Goal: Task Accomplishment & Management: Complete application form

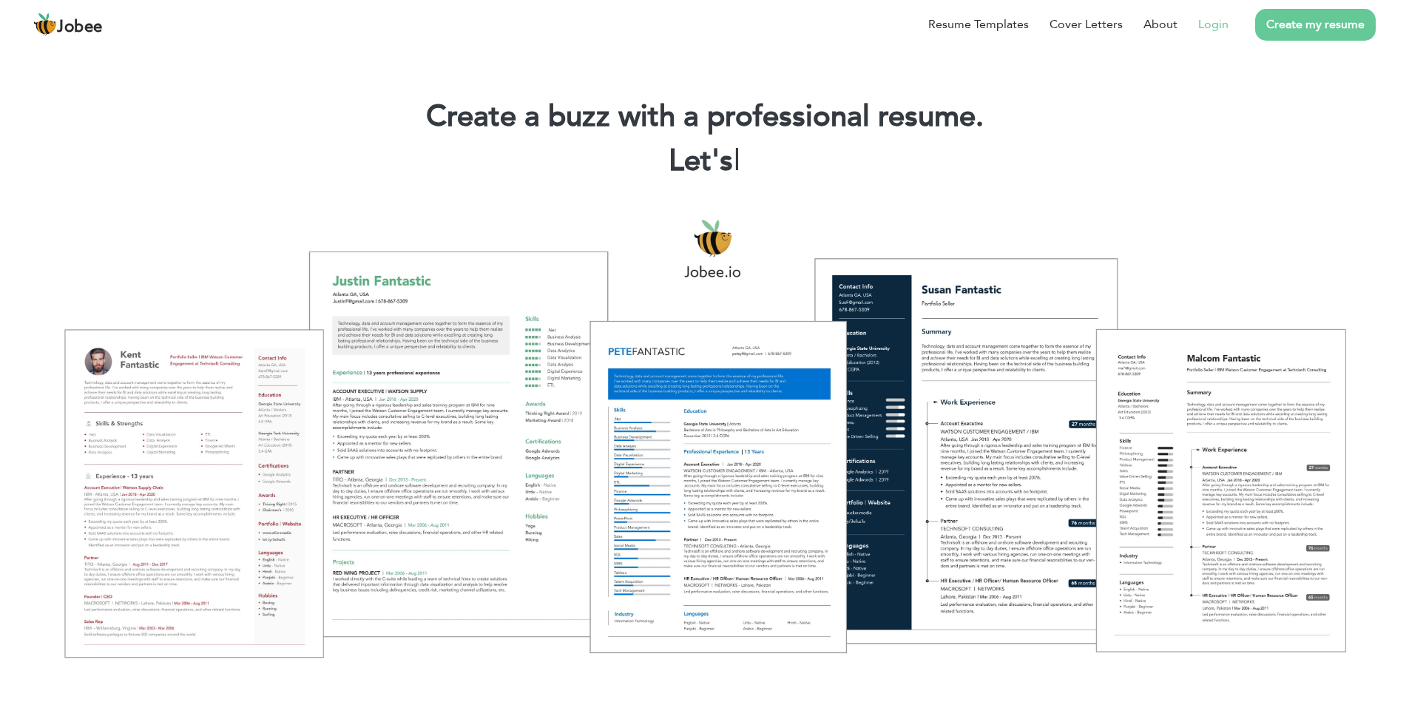
click at [1210, 31] on link "Login" at bounding box center [1213, 25] width 30 height 18
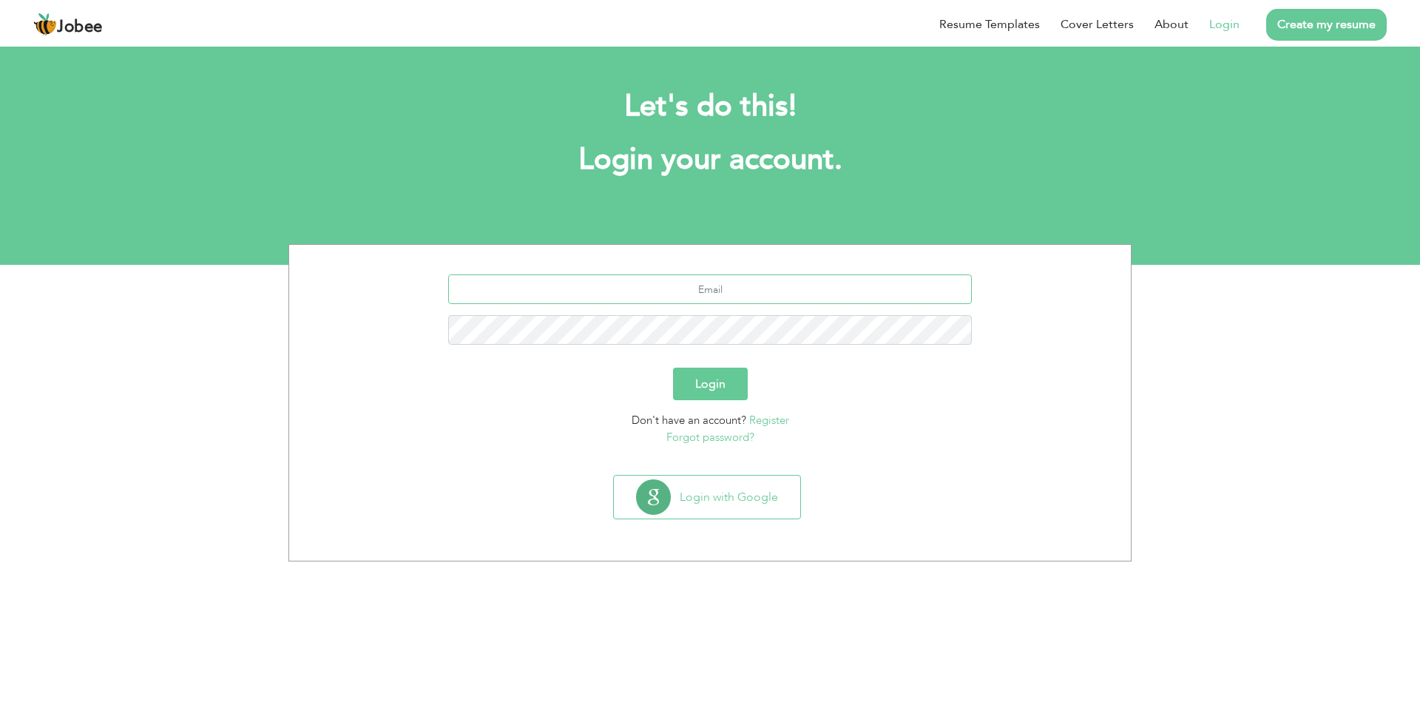
click at [766, 289] on input "text" at bounding box center [710, 289] width 524 height 30
type input "amirjamshaedrajpoot1122@gmail.com"
click at [738, 386] on button "Login" at bounding box center [710, 384] width 75 height 33
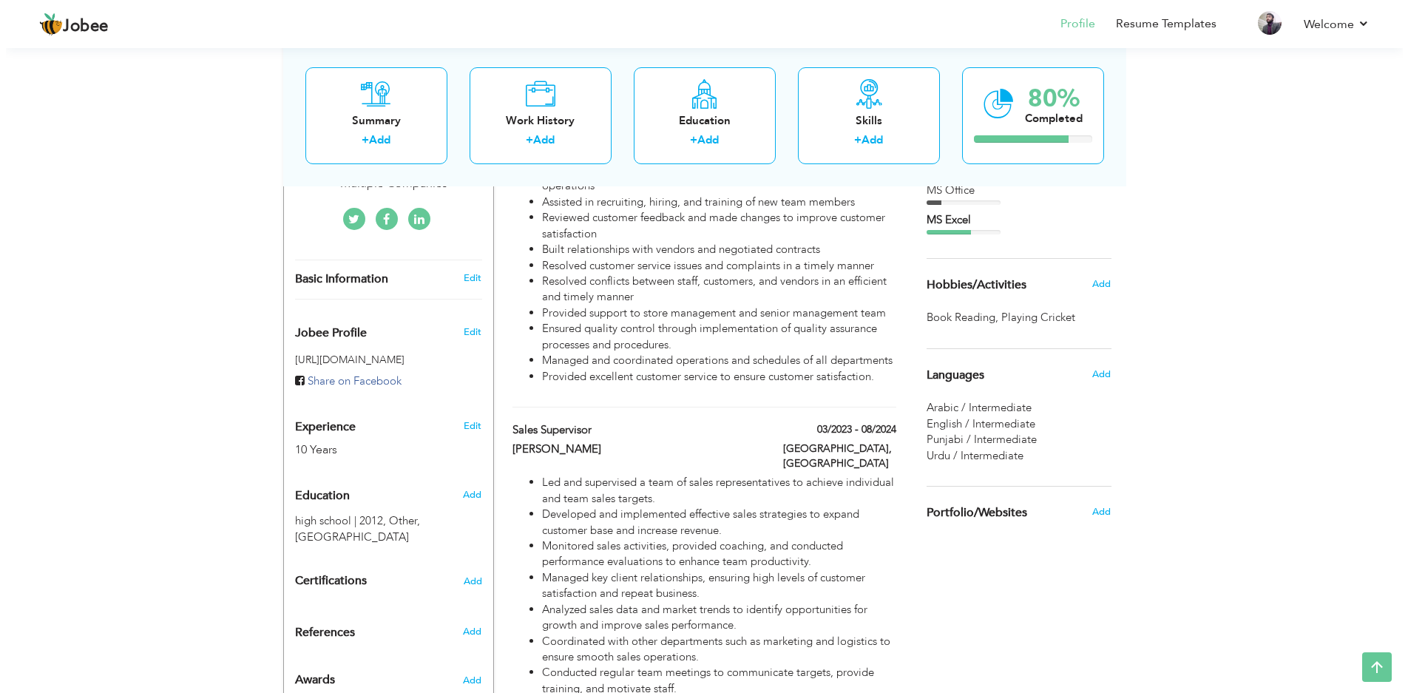
scroll to position [444, 0]
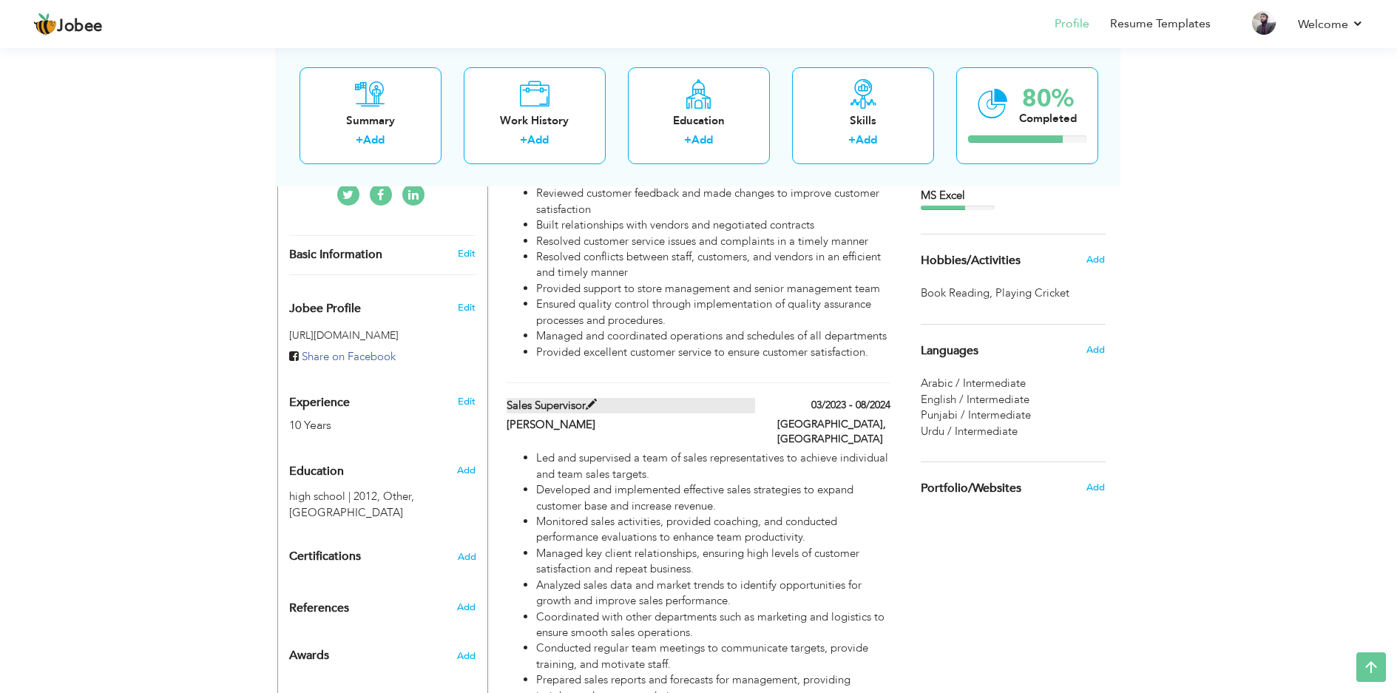
click at [592, 399] on span at bounding box center [591, 404] width 11 height 11
type input "Sales supervisor"
type input "[PERSON_NAME]"
type input "03/2023"
type input "08/2024"
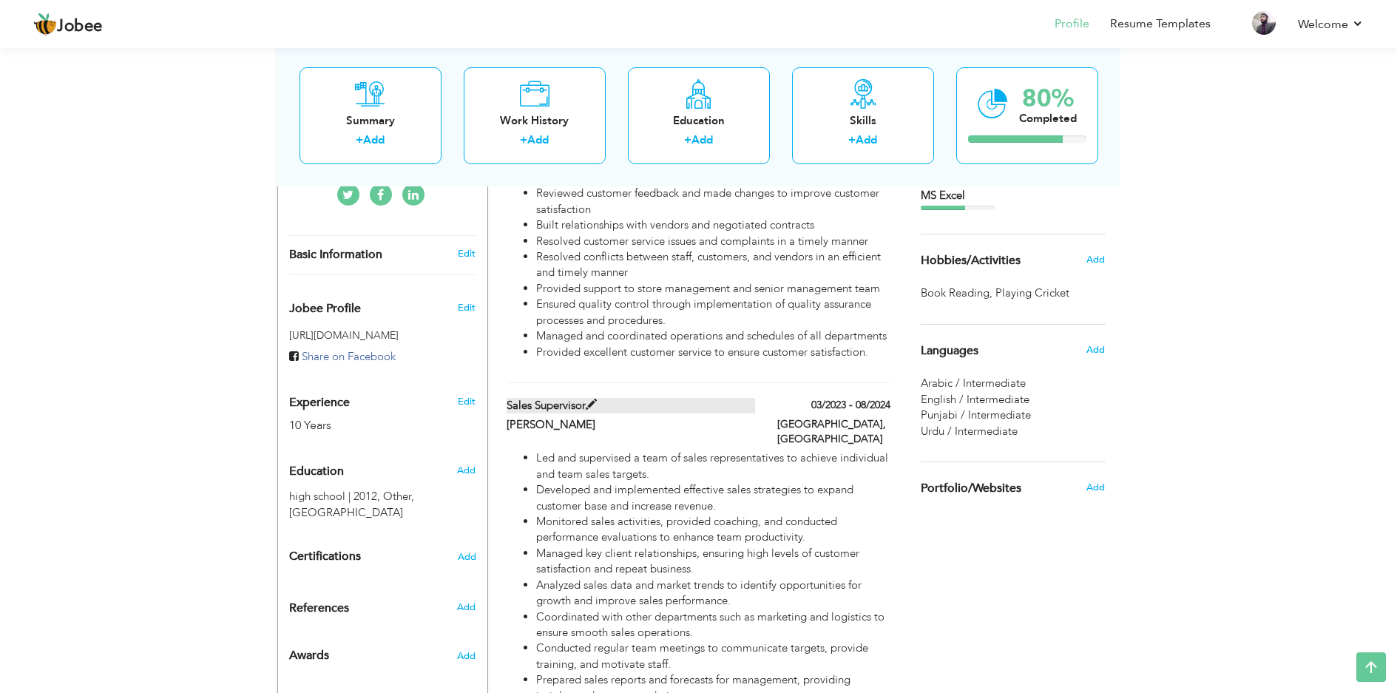
type input "[GEOGRAPHIC_DATA]"
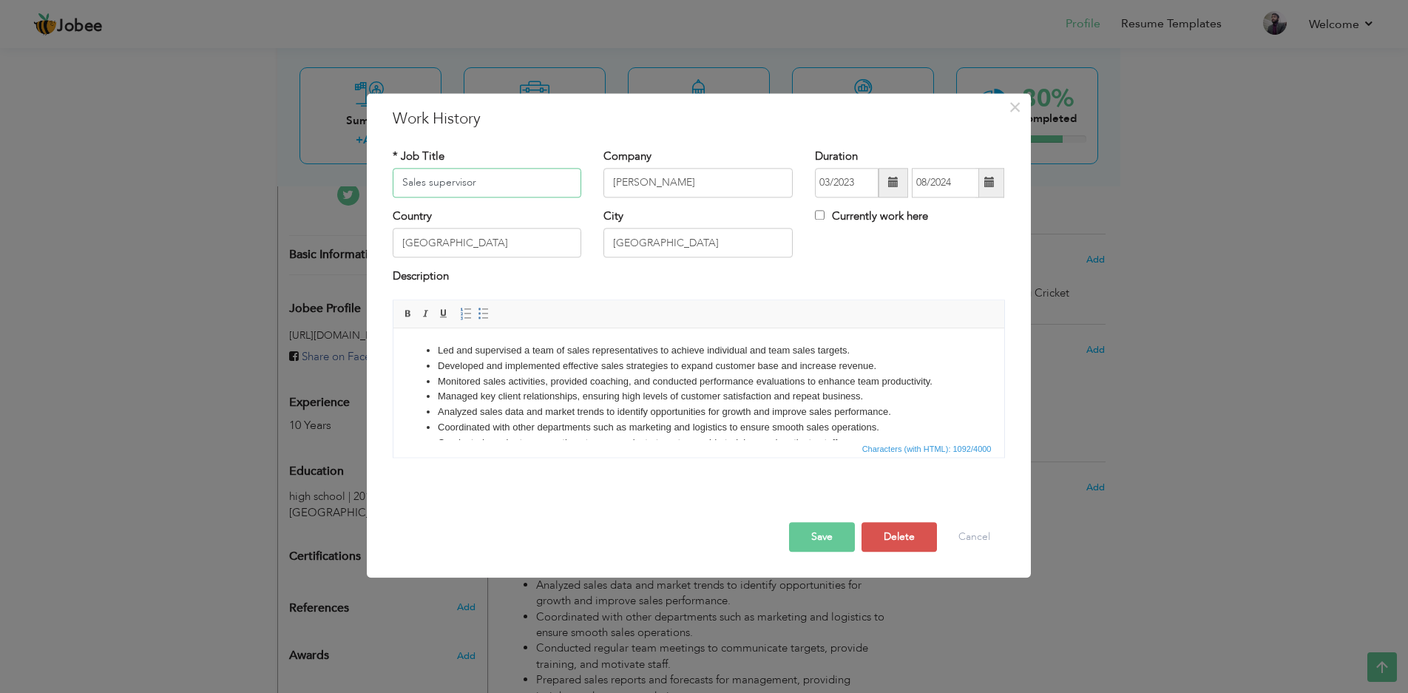
drag, startPoint x: 499, startPoint y: 183, endPoint x: 353, endPoint y: 183, distance: 146.4
click at [353, 183] on div "× Work History * Job Title Sales supervisor Company Al Rai Duration City" at bounding box center [704, 346] width 1408 height 693
type input "AL JAZERA MARKET"
click at [714, 186] on input "Al Rai" at bounding box center [697, 183] width 189 height 30
click at [534, 372] on li "Developed and implemented effective sales strategies to expand customer base an…" at bounding box center [698, 367] width 522 height 16
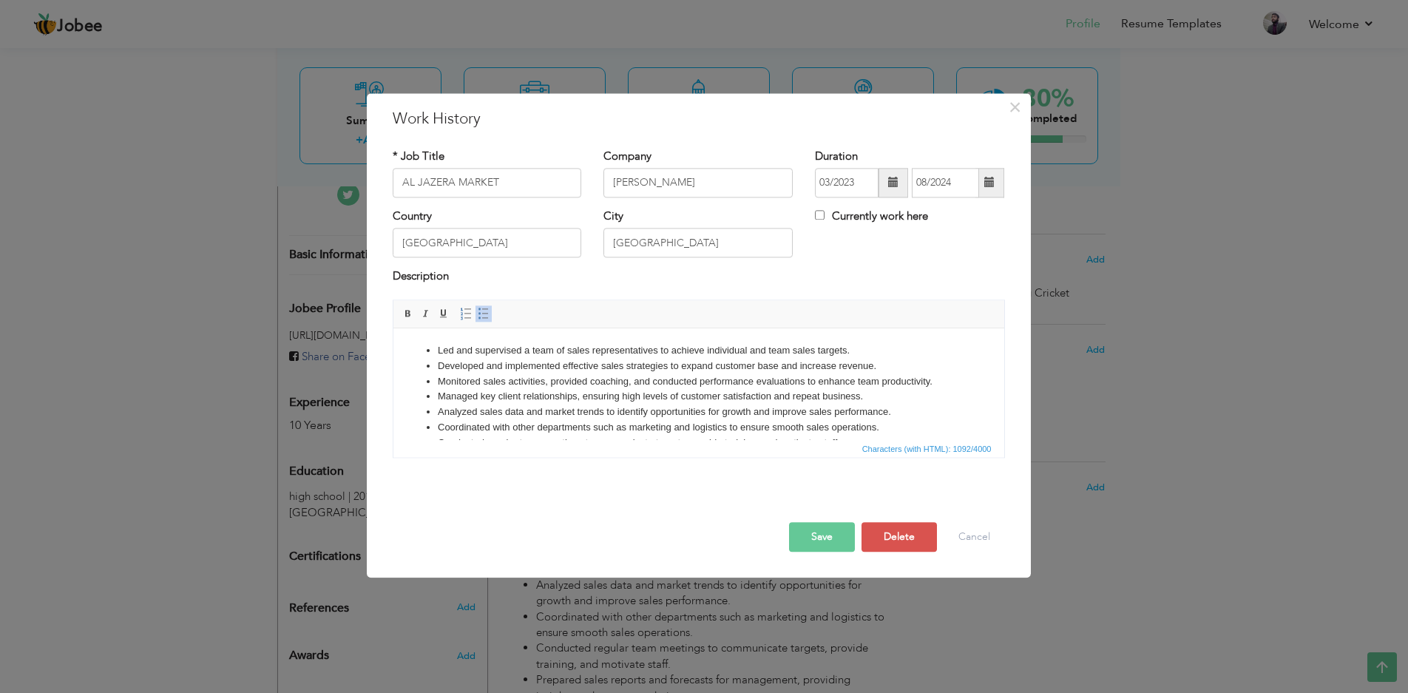
click at [513, 378] on li "Monitored sales activities, provided coaching, and conducted performance evalua…" at bounding box center [698, 382] width 522 height 16
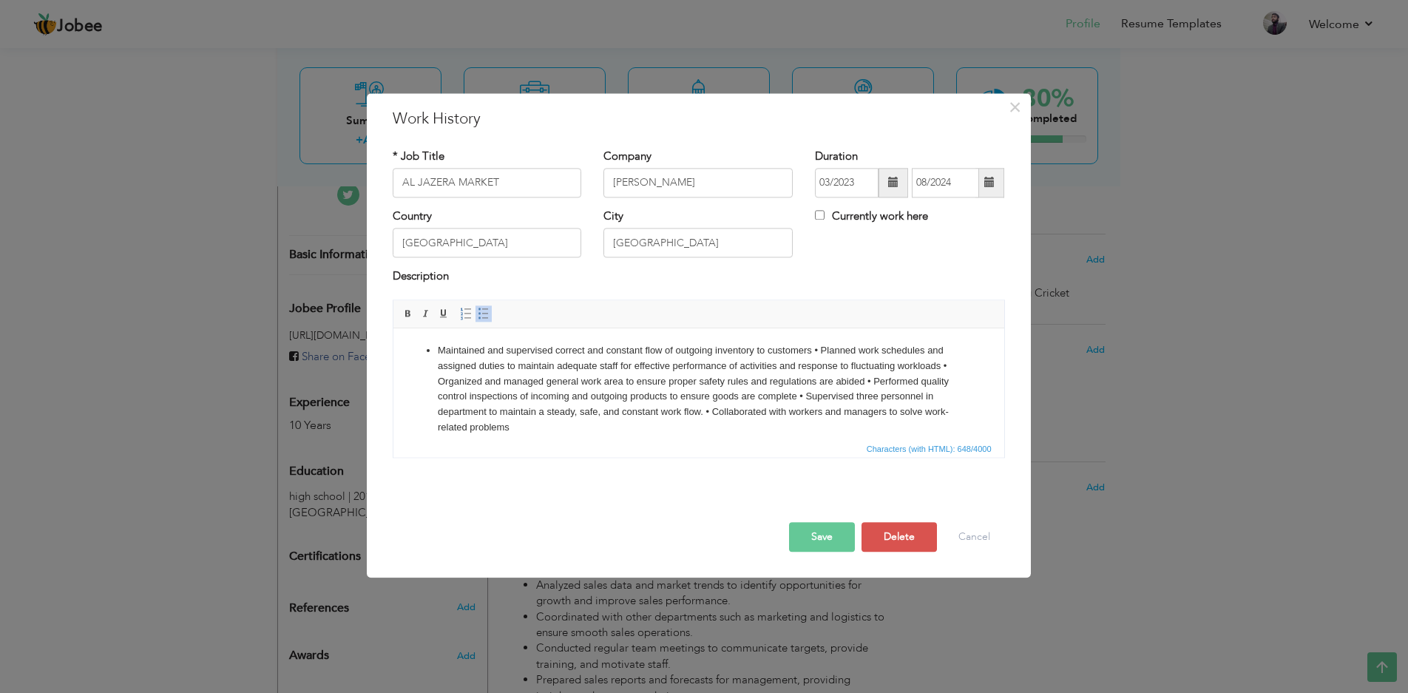
scroll to position [9, 0]
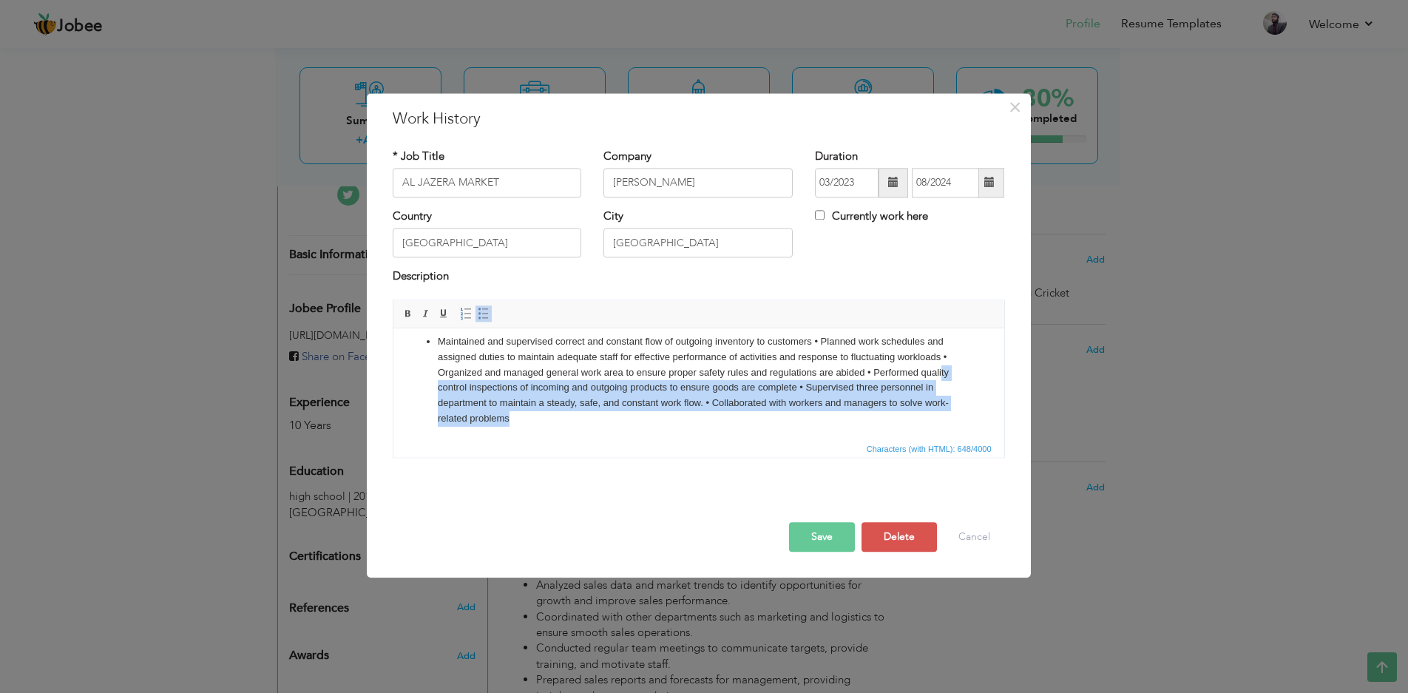
drag, startPoint x: 577, startPoint y: 427, endPoint x: 457, endPoint y: 384, distance: 127.2
click at [457, 384] on li "Maintained and supervised correct and constant flow of outgoing inventory to cu…" at bounding box center [698, 380] width 522 height 92
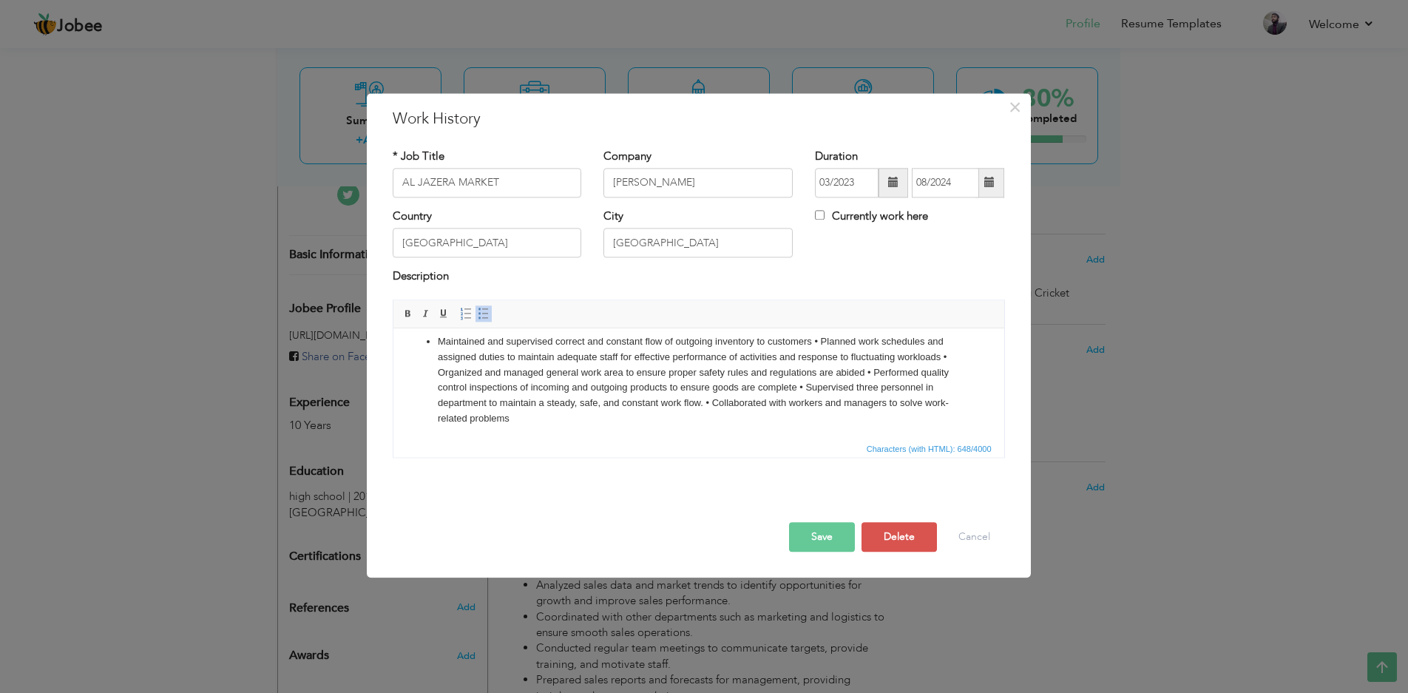
click at [434, 340] on ul "Maintained and supervised correct and constant flow of outgoing inventory to cu…" at bounding box center [697, 380] width 581 height 92
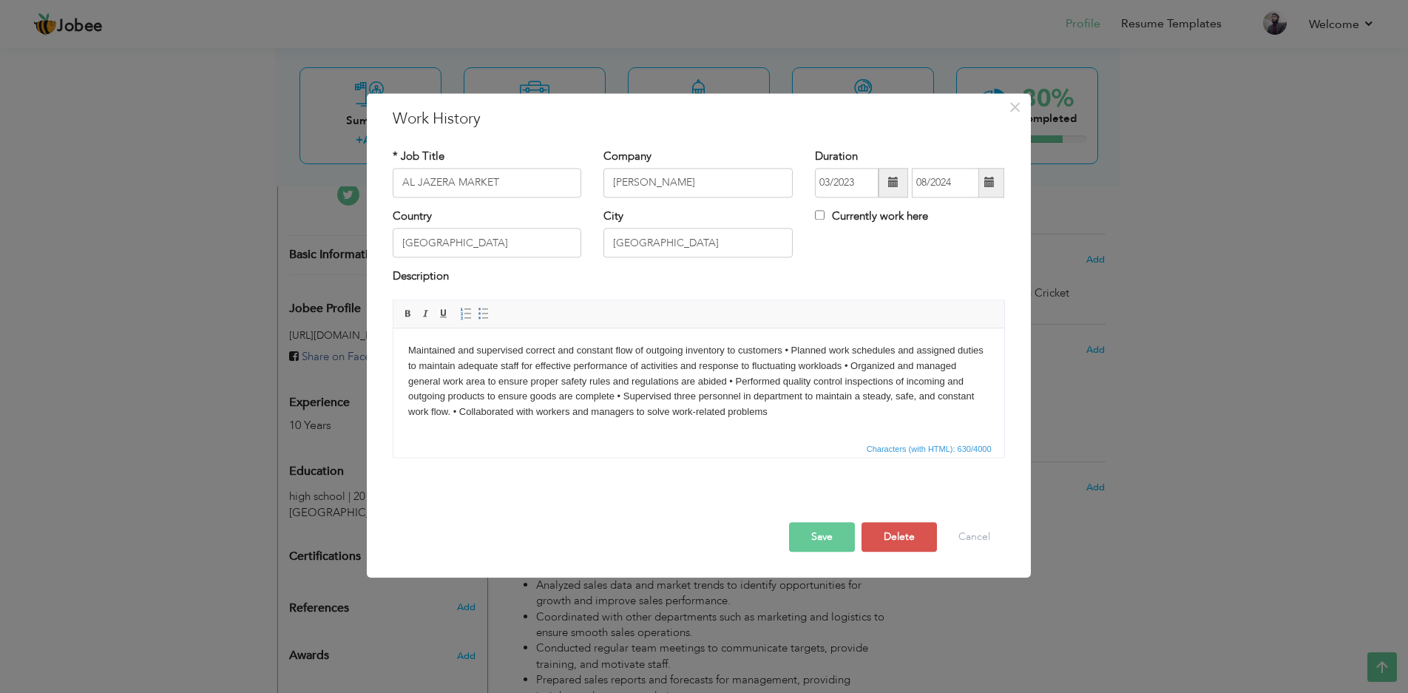
click at [779, 411] on body "Maintained and supervised correct and constant flow of outgoing inventory to cu…" at bounding box center [697, 381] width 581 height 77
click at [782, 347] on body "Maintained and supervised correct and constant flow of outgoing inventory to cu…" at bounding box center [697, 381] width 581 height 77
click at [498, 381] on body "Maintained and supervised correct and constant flow of outgoing inventory to cu…" at bounding box center [697, 381] width 581 height 77
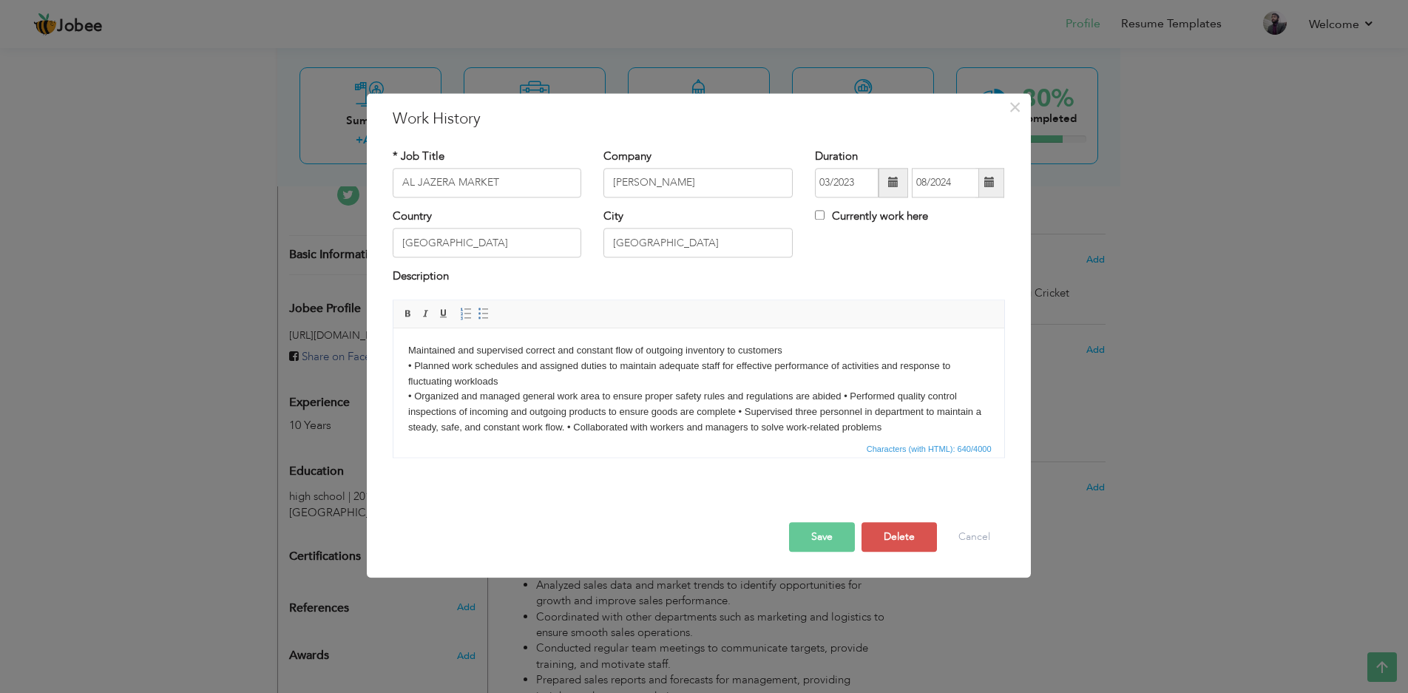
click at [844, 392] on body "Maintained and supervised correct and constant flow of outgoing inventory to cu…" at bounding box center [697, 389] width 581 height 92
click at [855, 410] on body "Maintained and supervised correct and constant flow of outgoing inventory to cu…" at bounding box center [697, 397] width 581 height 108
click at [810, 426] on body "Maintained and supervised correct and constant flow of outgoing inventory to cu…" at bounding box center [697, 397] width 581 height 108
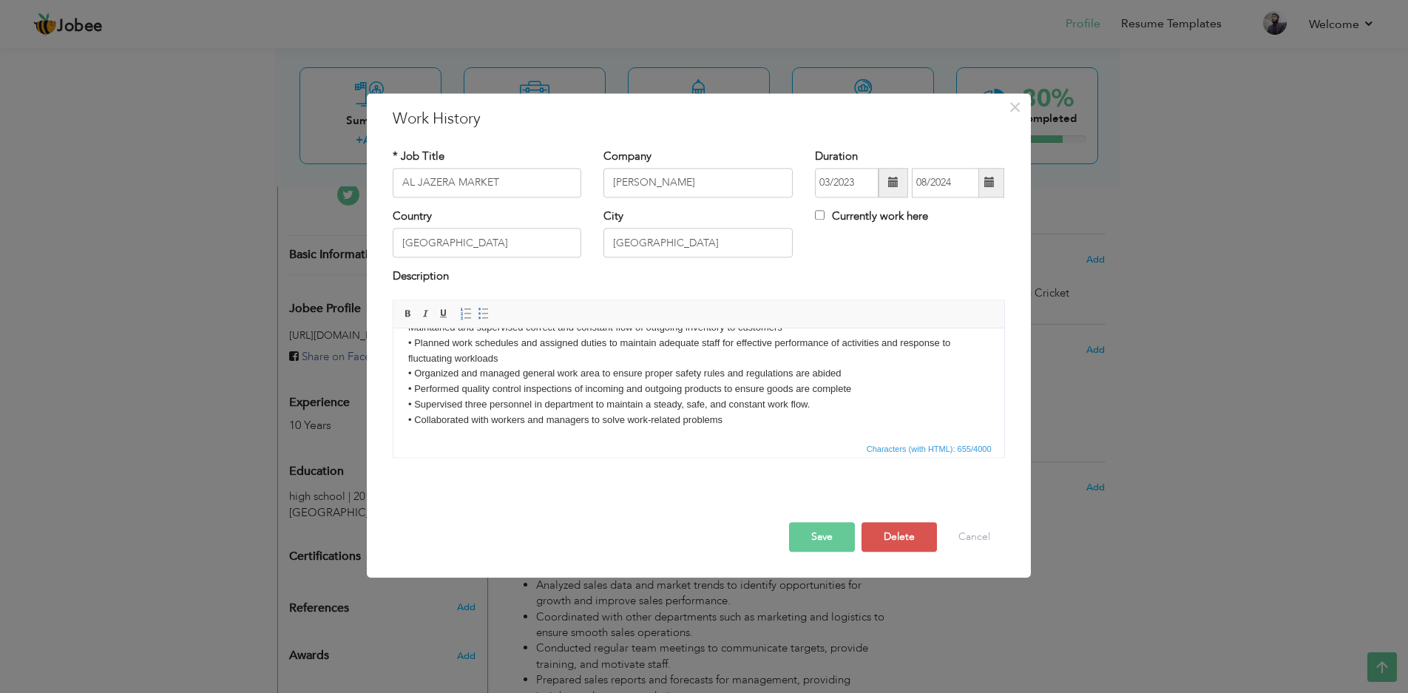
scroll to position [27, 0]
click at [409, 416] on body "Maintained and supervised correct and constant flow of outgoing inventory to cu…" at bounding box center [697, 370] width 581 height 108
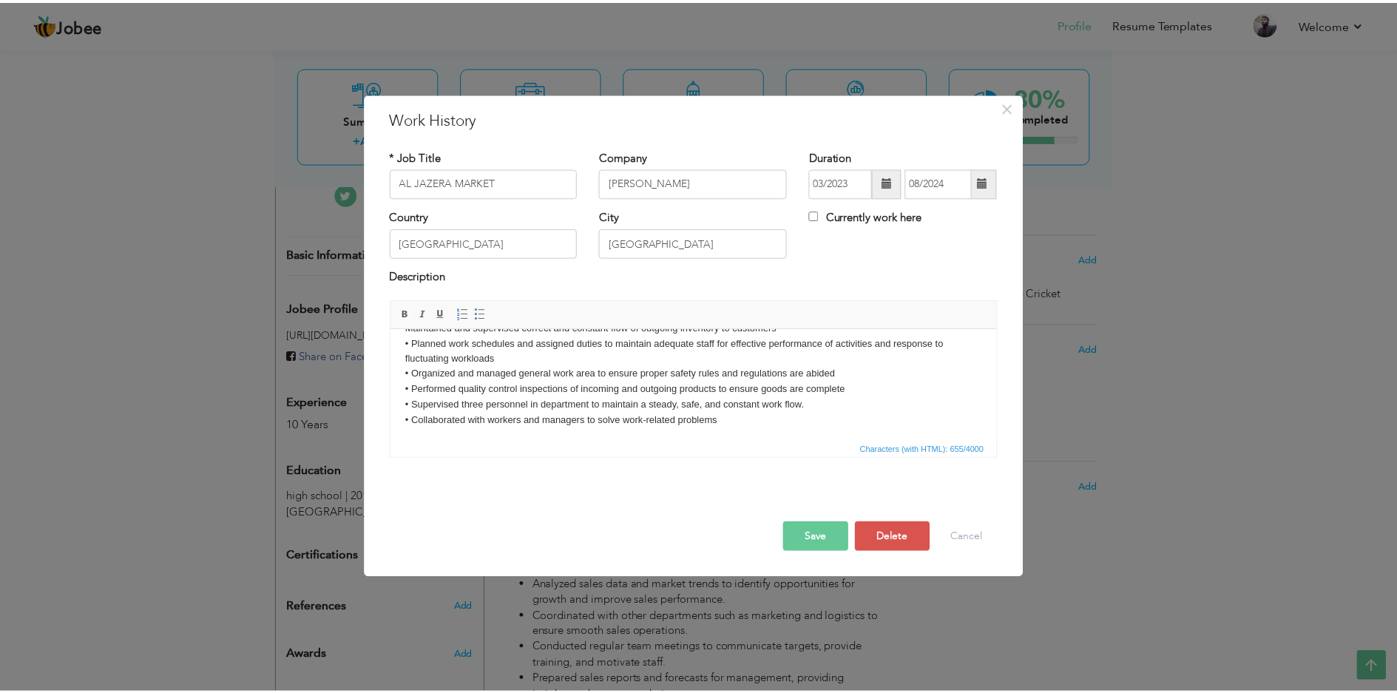
scroll to position [0, 0]
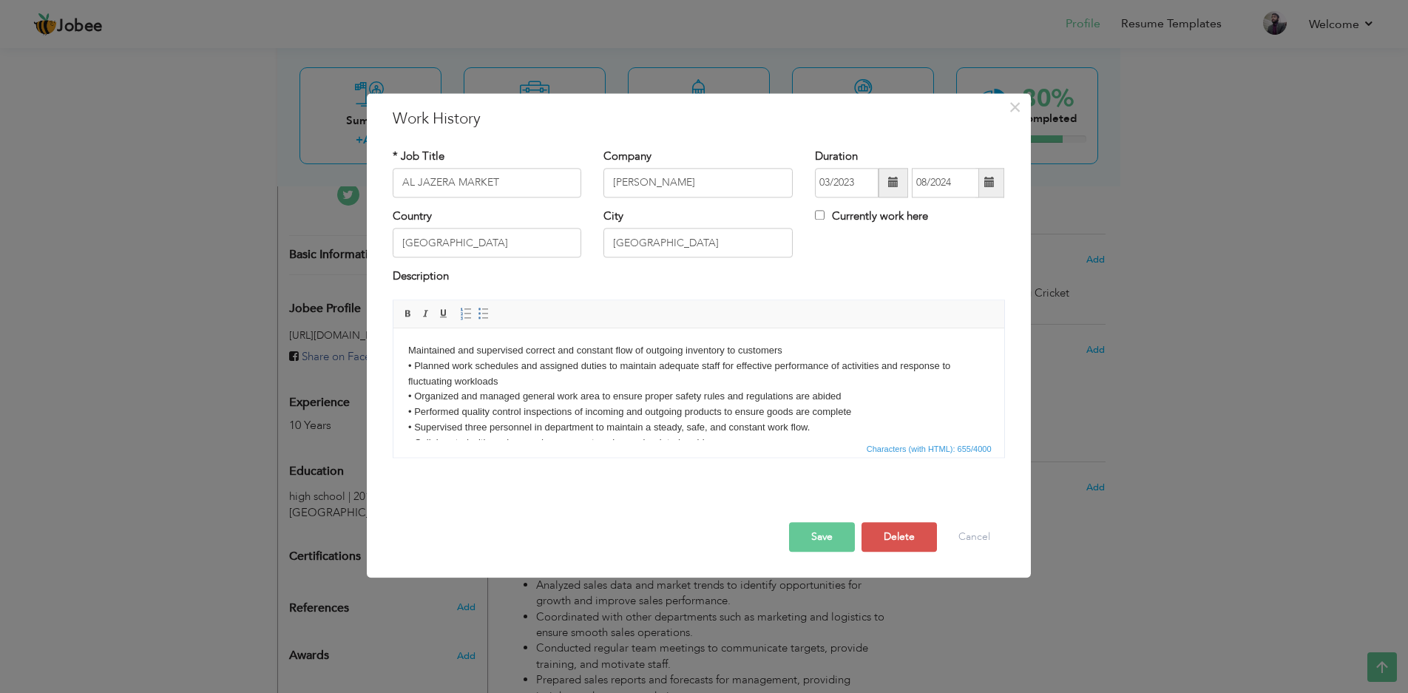
click at [827, 535] on button "Save" at bounding box center [822, 537] width 66 height 30
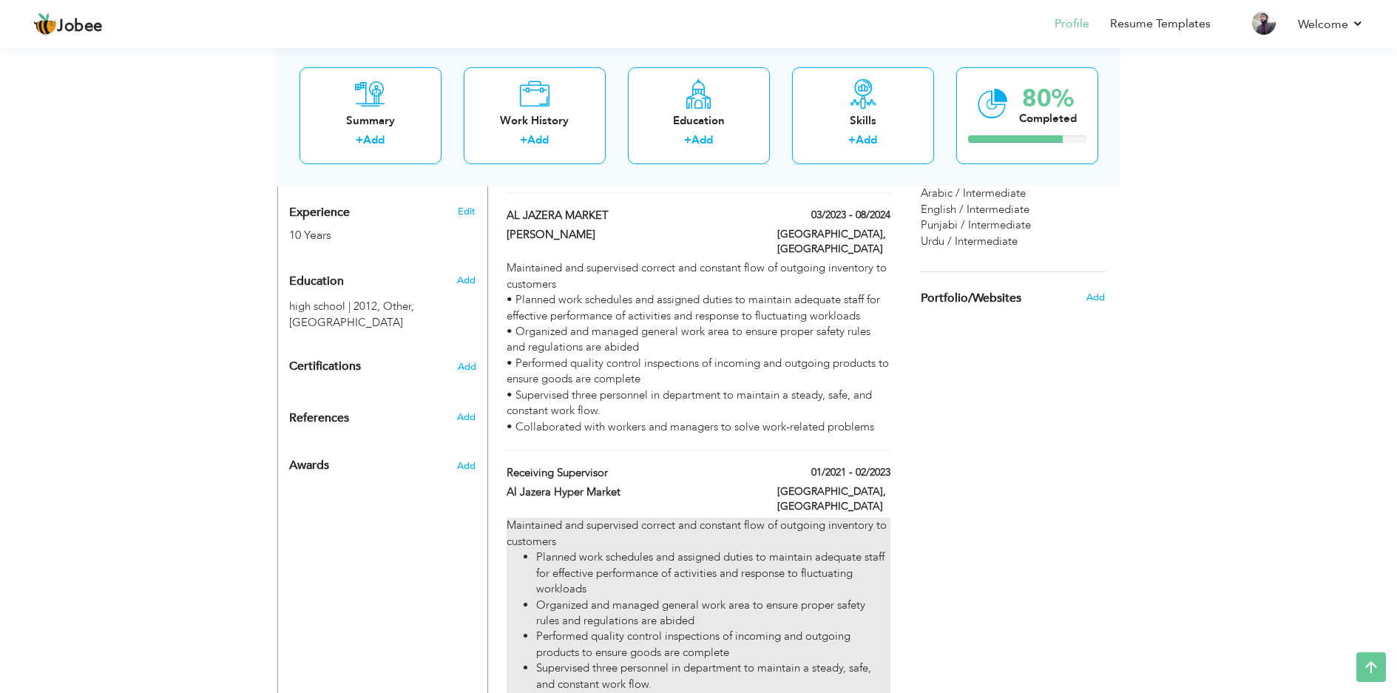
scroll to position [444, 0]
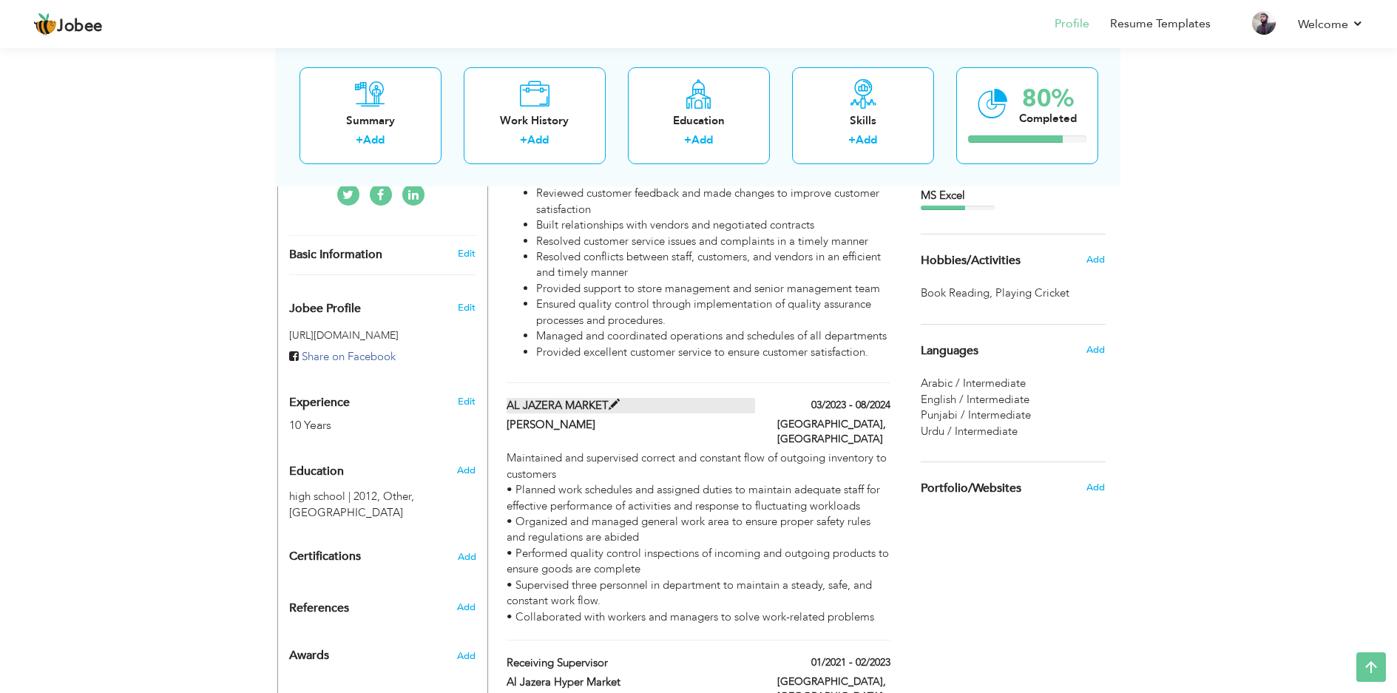
click at [614, 399] on span at bounding box center [614, 404] width 11 height 11
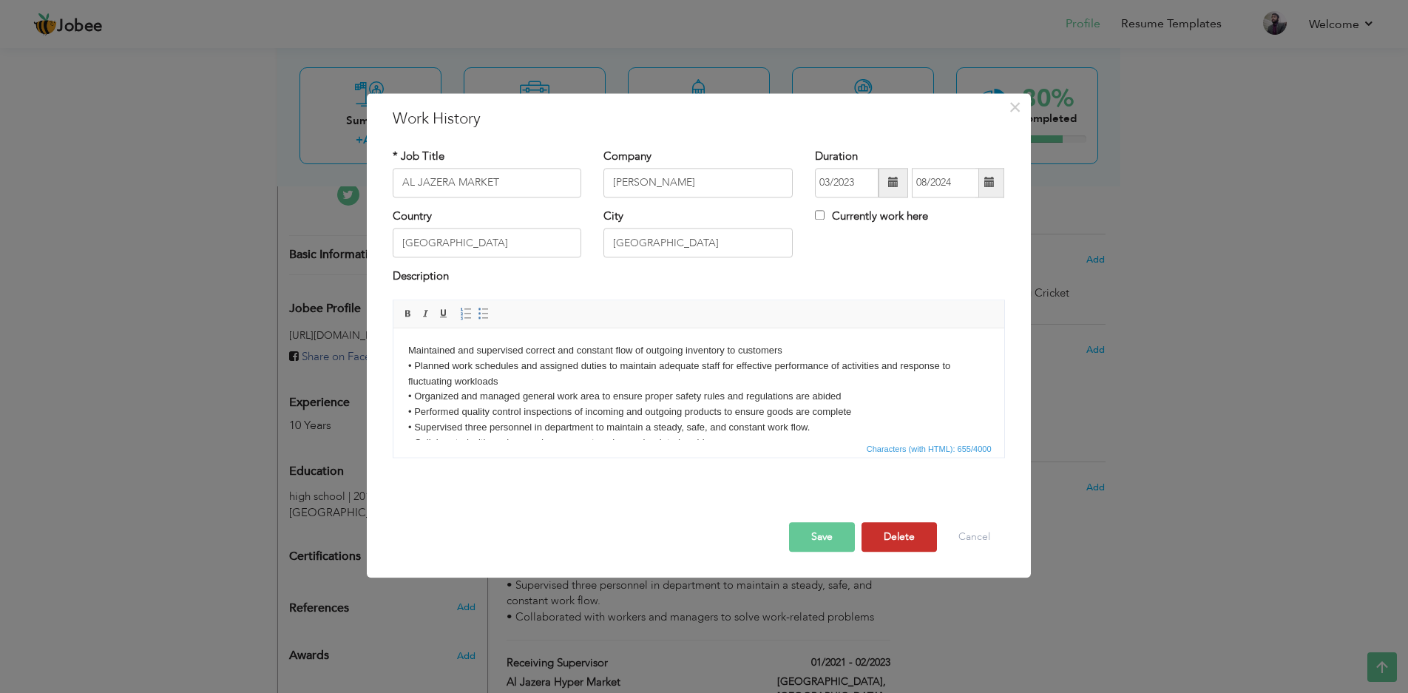
click at [905, 537] on button "Delete" at bounding box center [898, 537] width 75 height 30
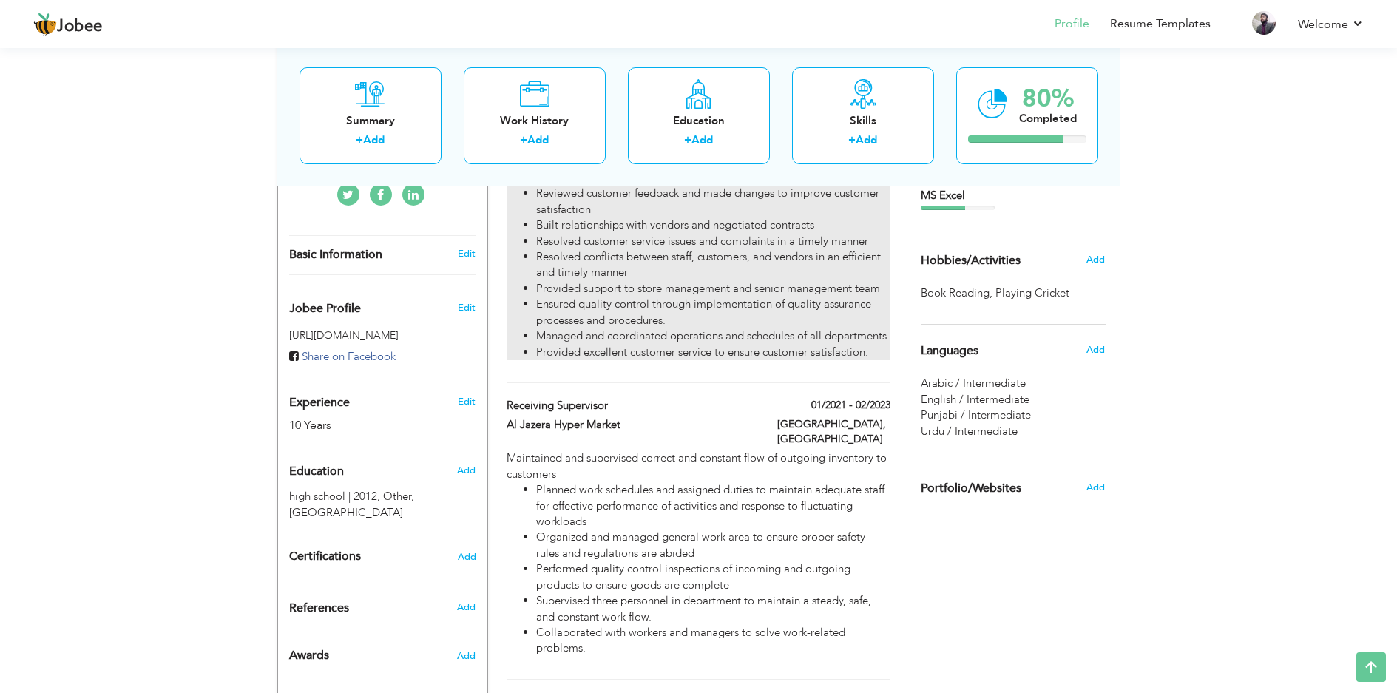
click at [798, 313] on li "Ensured quality control through implementation of quality assurance processes a…" at bounding box center [712, 313] width 353 height 32
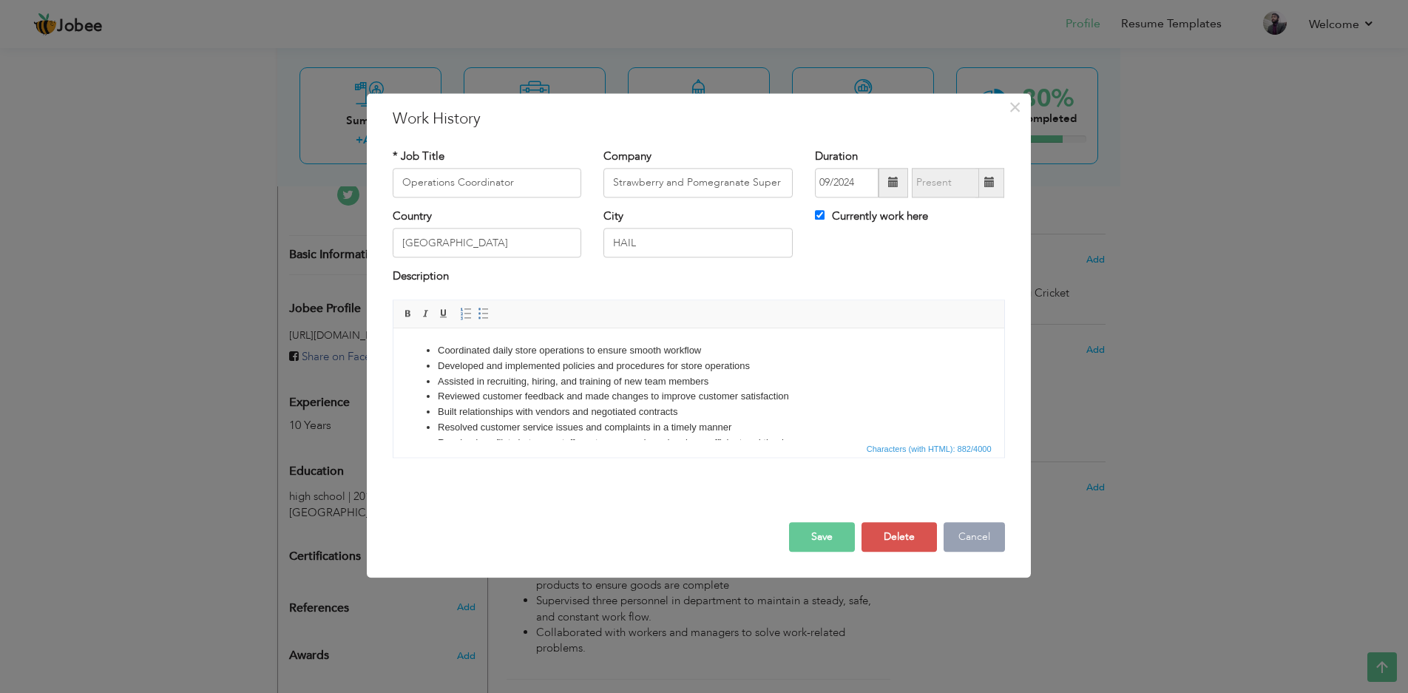
click at [979, 540] on button "Cancel" at bounding box center [974, 537] width 61 height 30
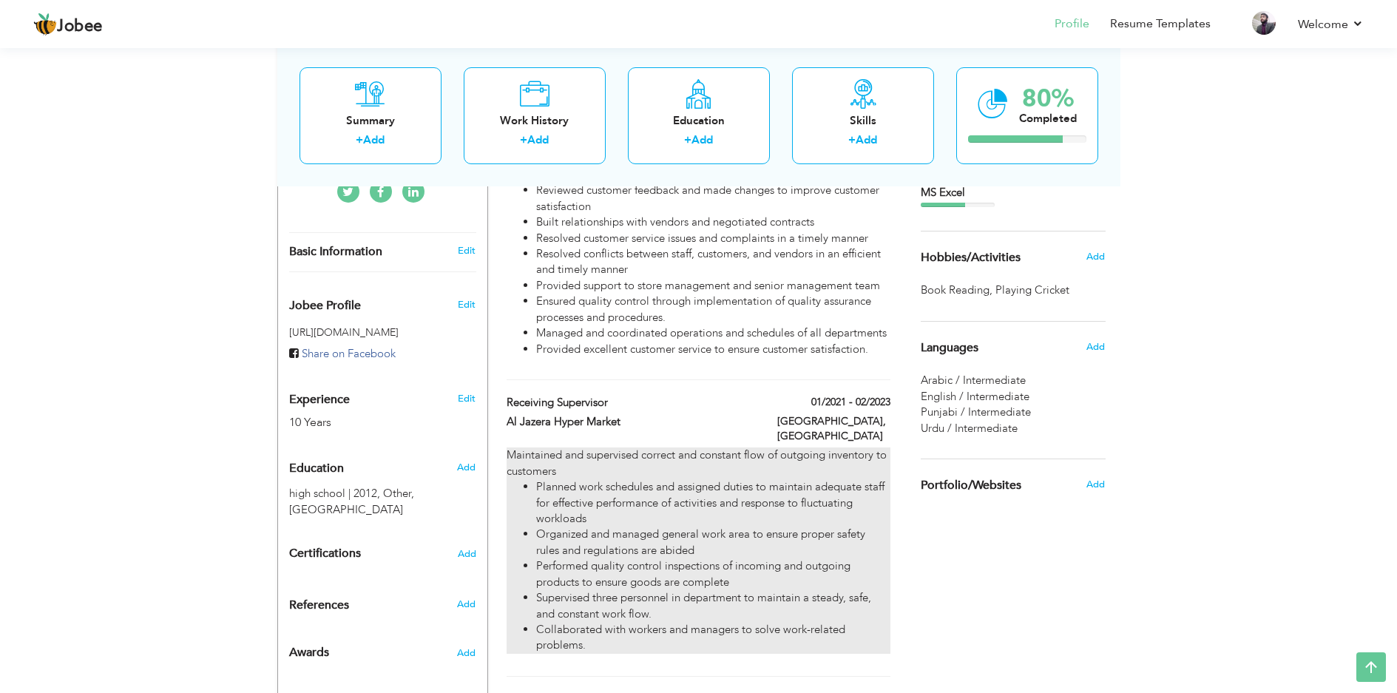
scroll to position [518, 0]
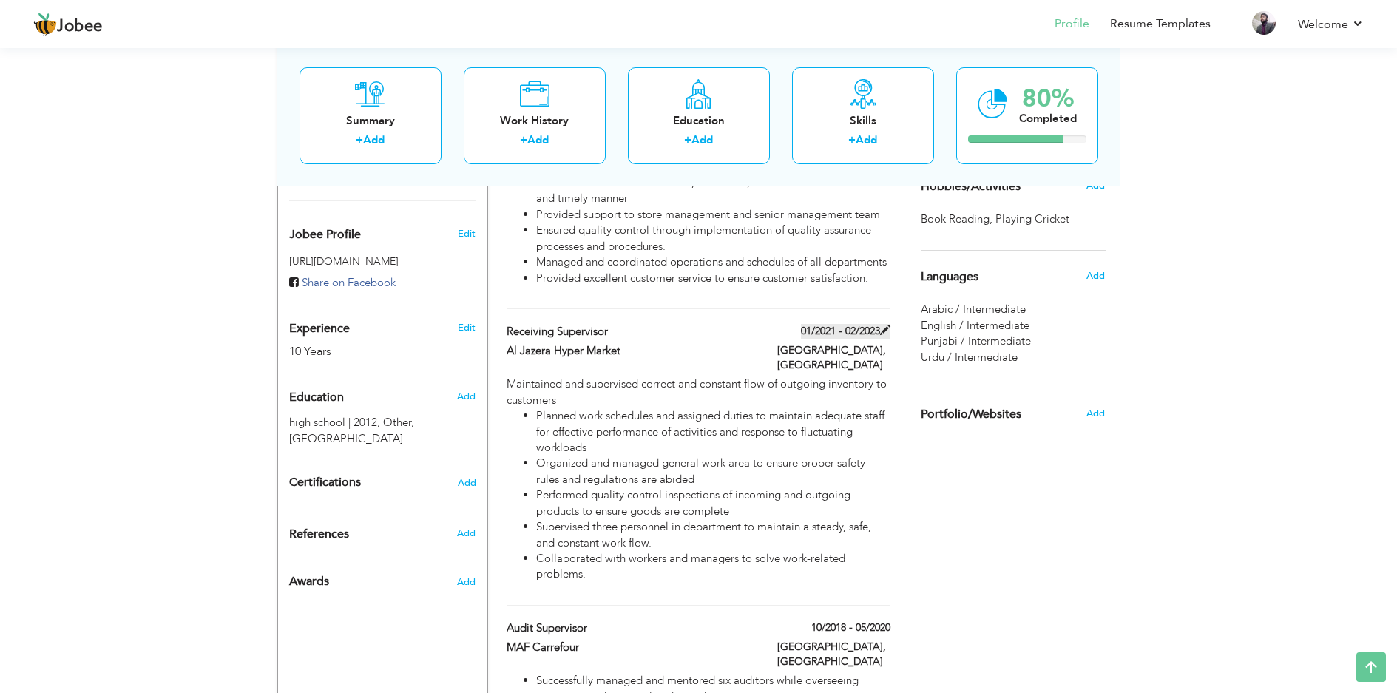
click at [886, 325] on span at bounding box center [885, 330] width 10 height 10
type input "Receiving supervisor"
type input "Al Jazera Hyper Market"
type input "01/2021"
type input "02/2023"
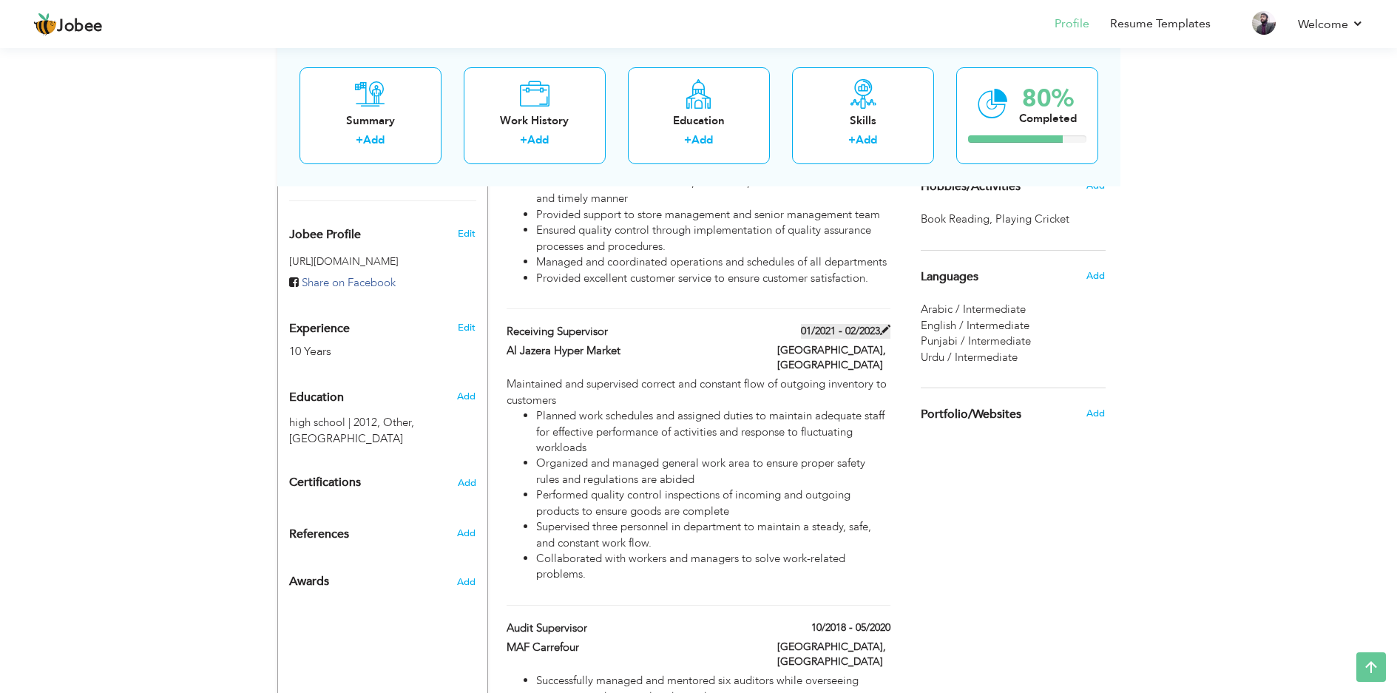
type input "[GEOGRAPHIC_DATA]"
checkbox input "false"
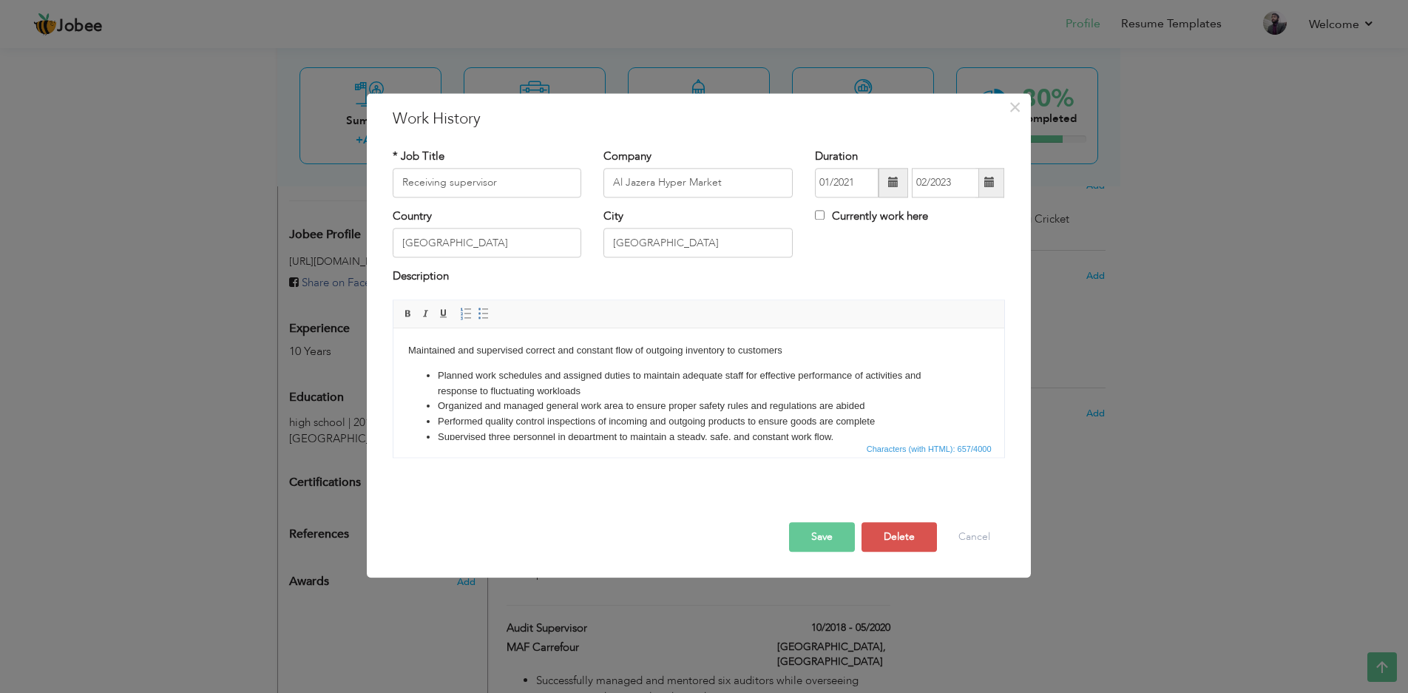
click at [895, 179] on span at bounding box center [893, 182] width 10 height 10
click at [979, 290] on span "2023" at bounding box center [977, 293] width 40 height 40
click at [853, 250] on span "Jan" at bounding box center [850, 250] width 40 height 40
type input "01/2023"
click at [989, 185] on span at bounding box center [989, 182] width 10 height 10
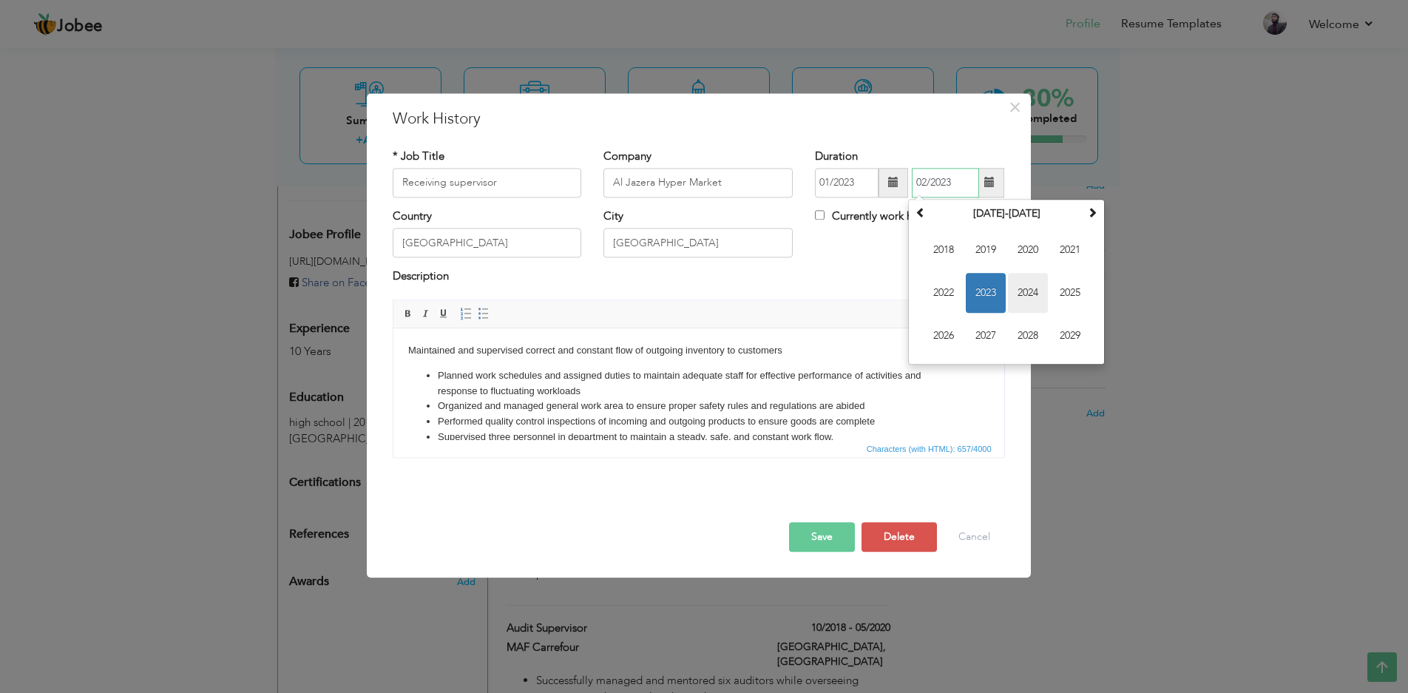
click at [1026, 288] on span "2024" at bounding box center [1028, 293] width 40 height 40
click at [1063, 292] on span "Aug" at bounding box center [1070, 293] width 40 height 40
type input "08/2024"
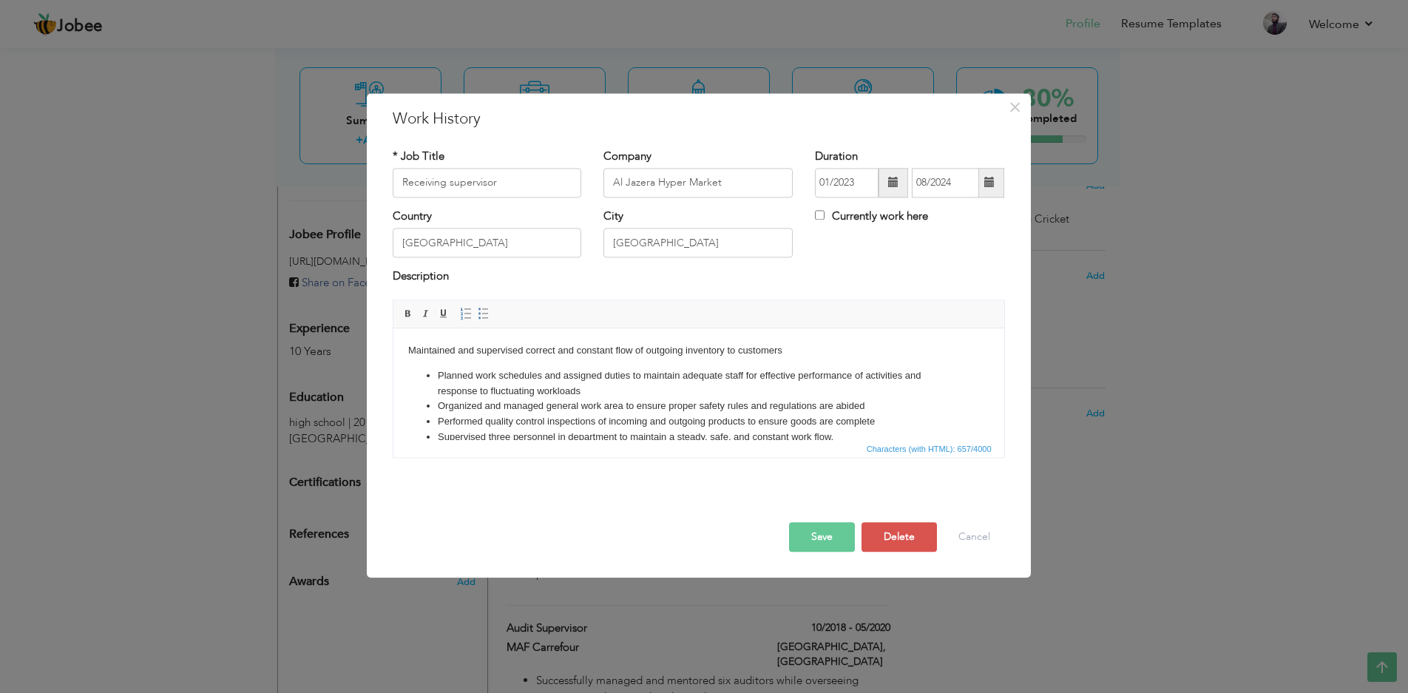
click at [825, 540] on button "Save" at bounding box center [822, 537] width 66 height 30
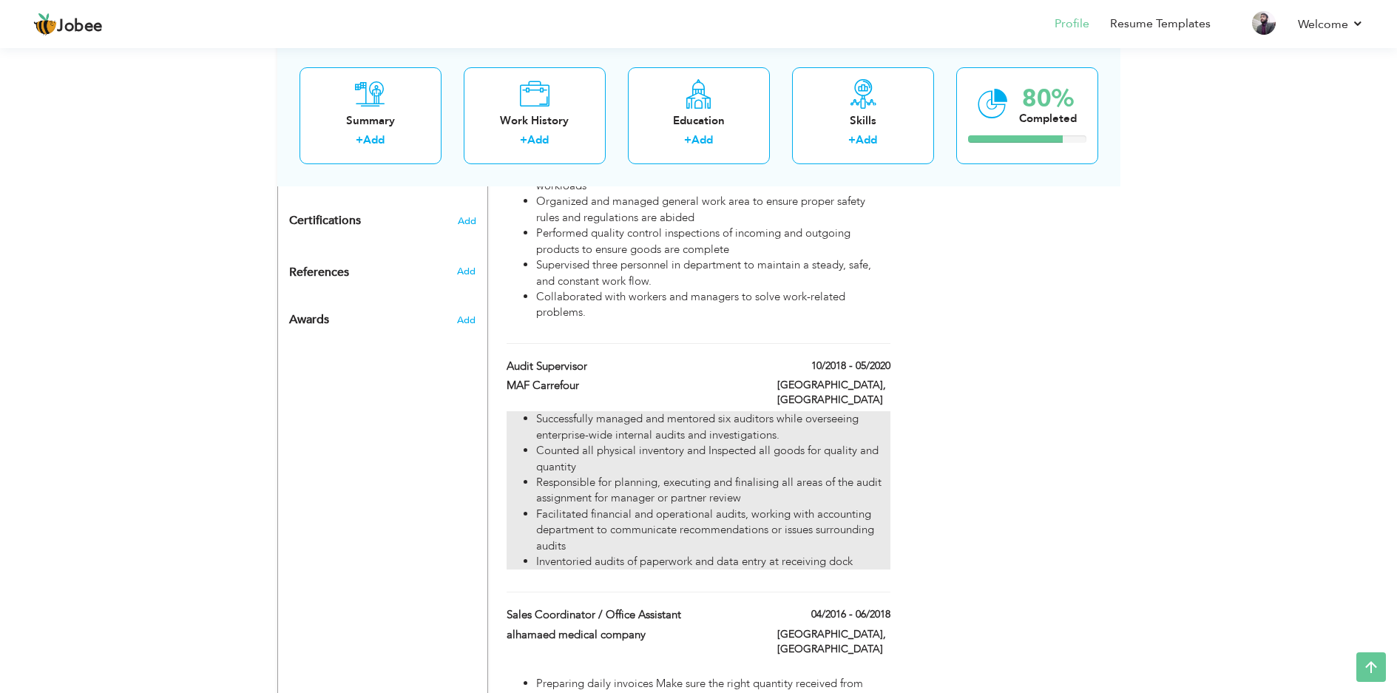
scroll to position [813, 0]
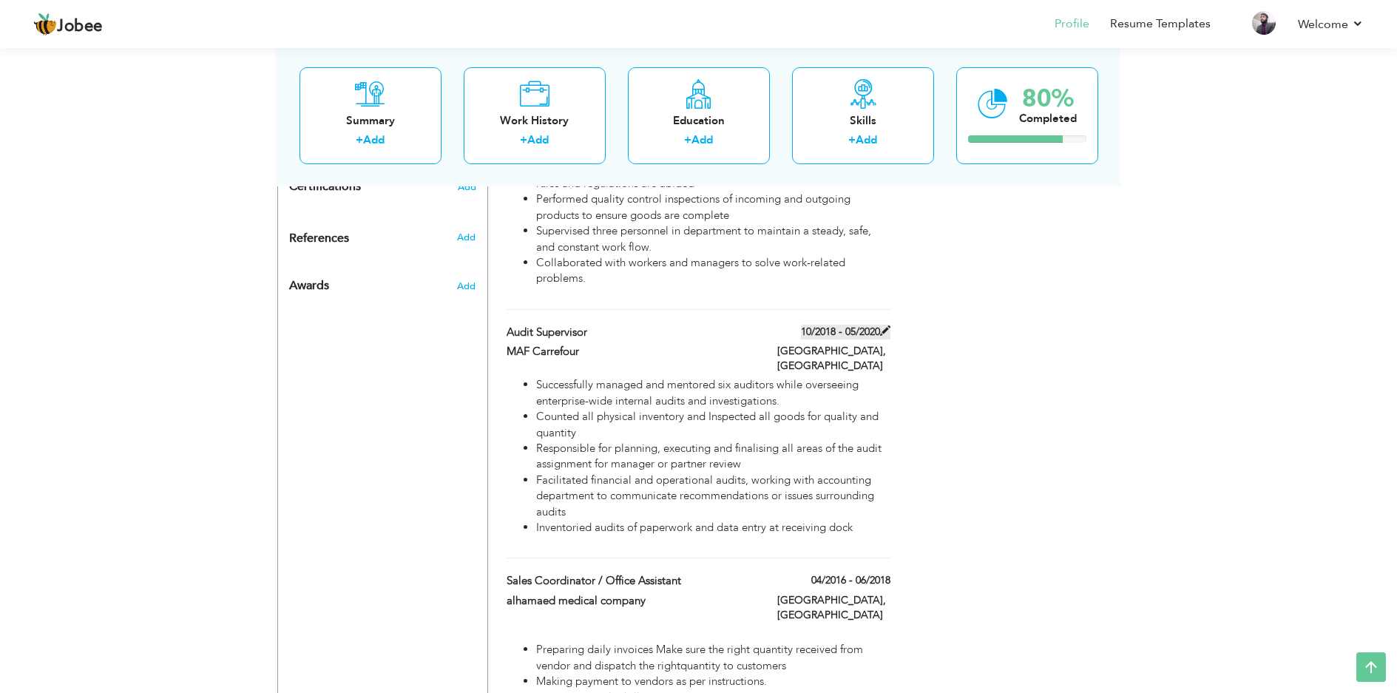
click at [887, 325] on span at bounding box center [885, 330] width 10 height 10
type input "Audit supervisor"
type input "MAF Carrefour"
type input "10/2018"
type input "05/2020"
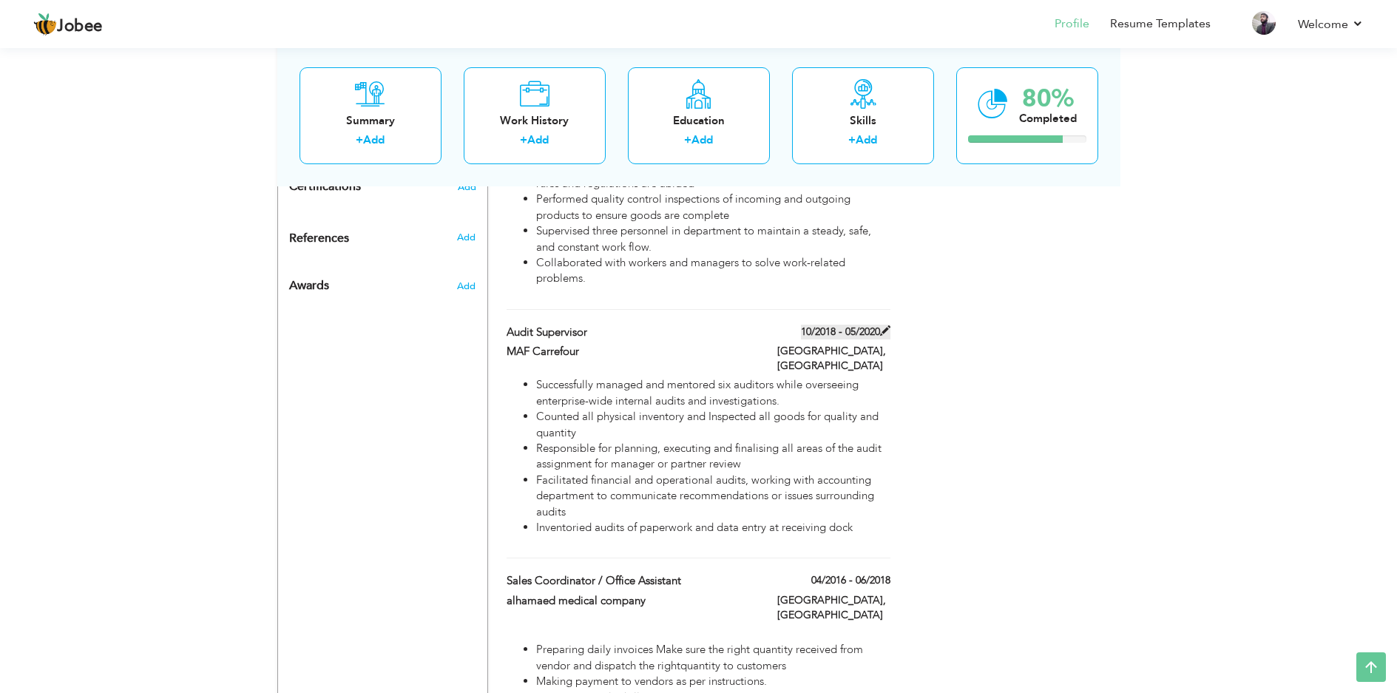
type input "[GEOGRAPHIC_DATA]"
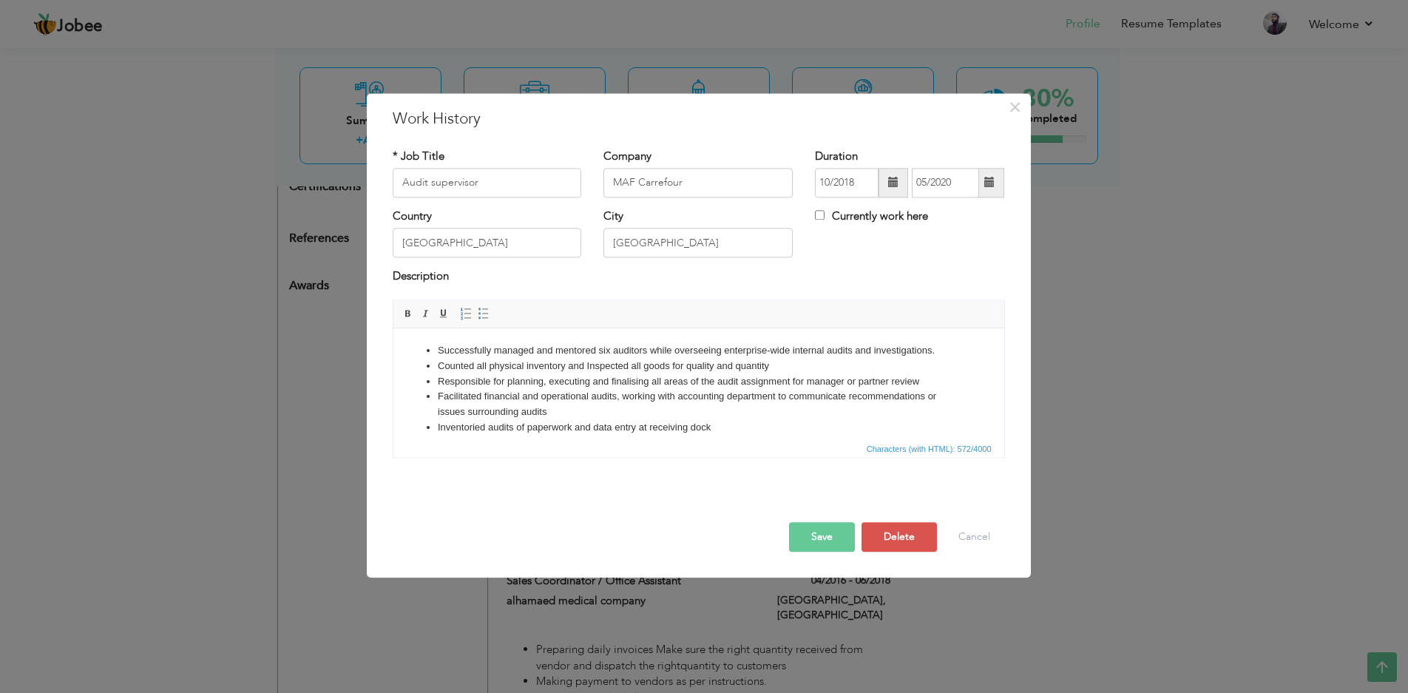
click at [890, 185] on span at bounding box center [893, 182] width 10 height 10
click at [921, 210] on th "2018" at bounding box center [913, 214] width 154 height 22
click at [856, 328] on span "2021" at bounding box center [850, 336] width 40 height 40
click at [853, 249] on span "Jan" at bounding box center [850, 250] width 40 height 40
type input "01/2021"
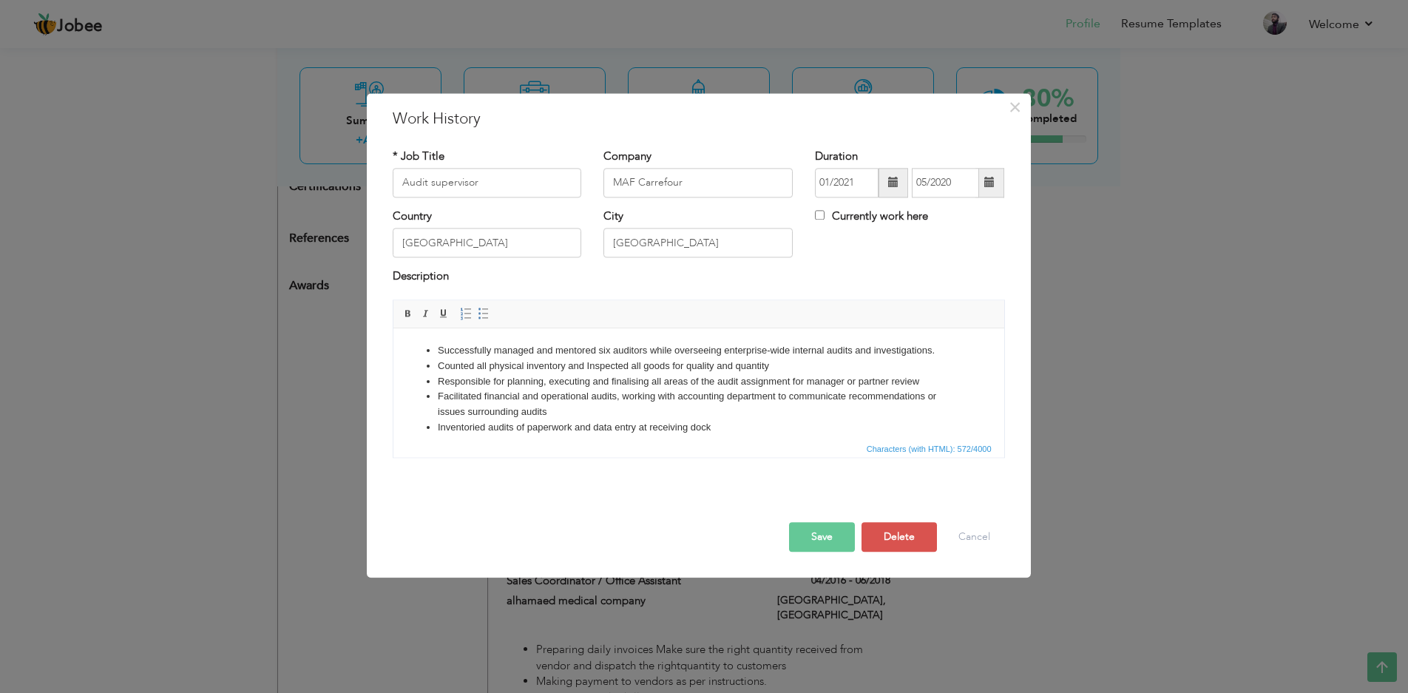
drag, startPoint x: 863, startPoint y: 109, endPoint x: 700, endPoint y: 108, distance: 162.7
click at [700, 108] on h3 "Work History" at bounding box center [699, 119] width 612 height 22
click at [993, 181] on span at bounding box center [989, 182] width 10 height 10
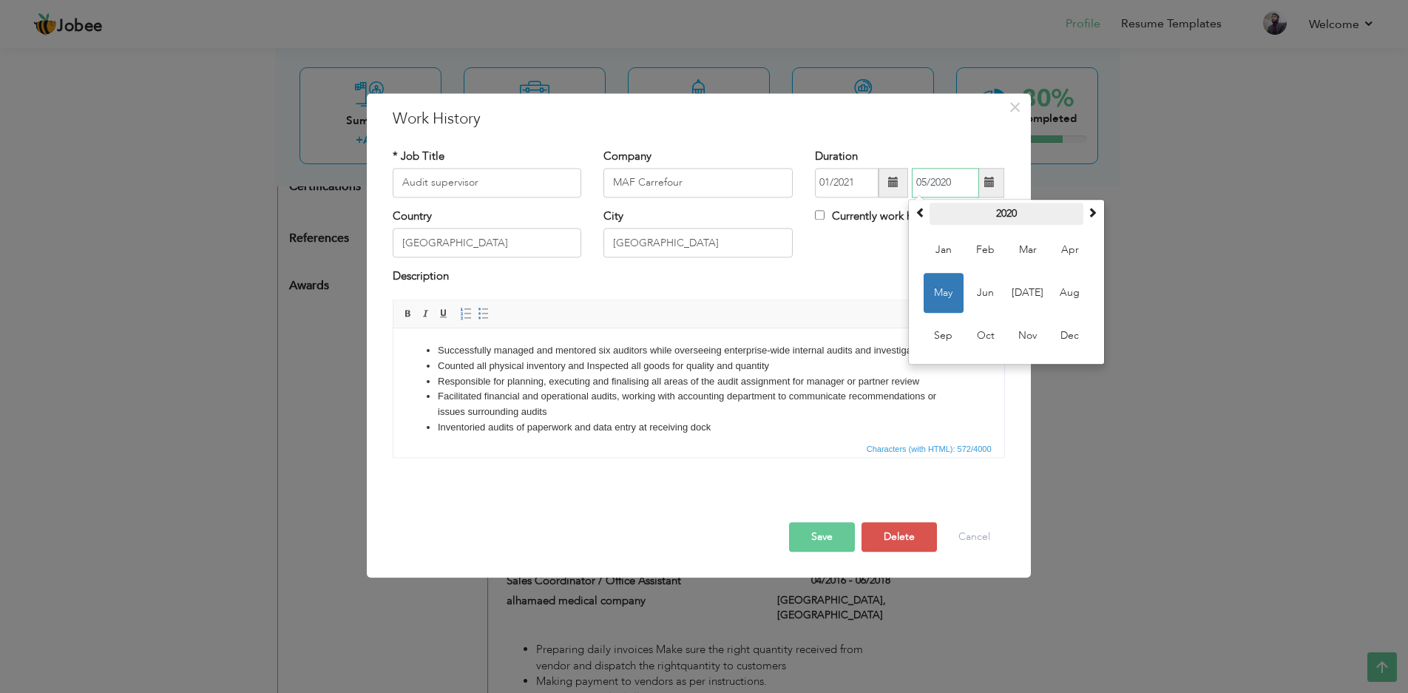
click at [1017, 214] on th "2020" at bounding box center [1006, 214] width 154 height 22
click at [1070, 292] on span "2022" at bounding box center [1070, 293] width 40 height 40
drag, startPoint x: 985, startPoint y: 334, endPoint x: 592, endPoint y: 6, distance: 512.4
click at [985, 334] on span "Oct" at bounding box center [986, 336] width 40 height 40
type input "10/2022"
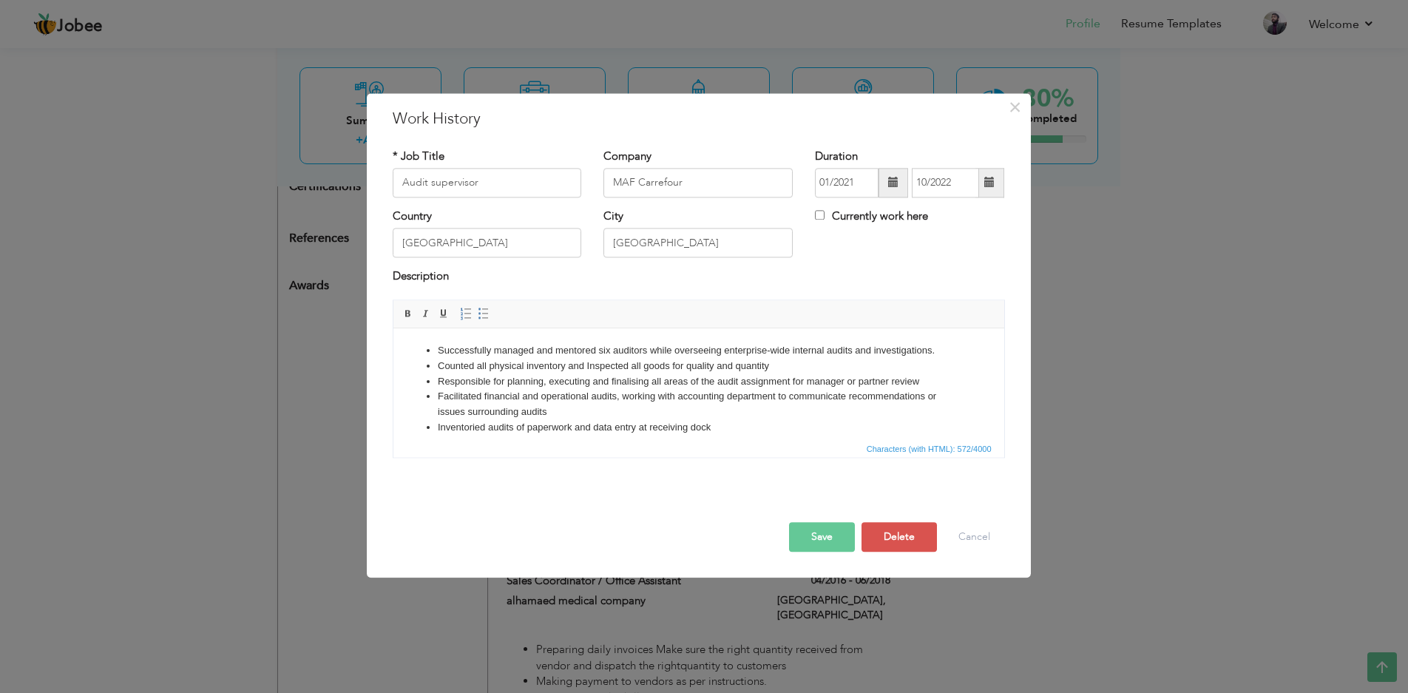
click at [821, 536] on button "Save" at bounding box center [822, 537] width 66 height 30
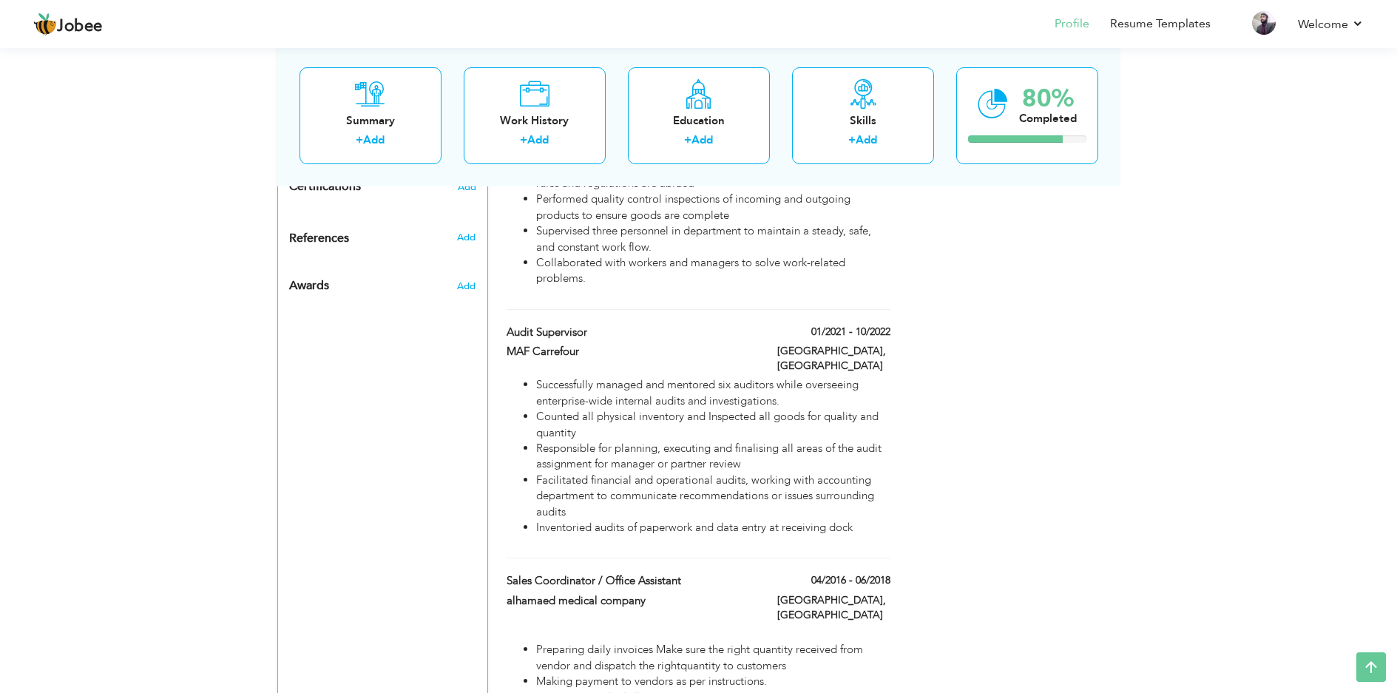
click at [997, 332] on div "Choose a Template ‹" at bounding box center [1015, 606] width 211 height 2283
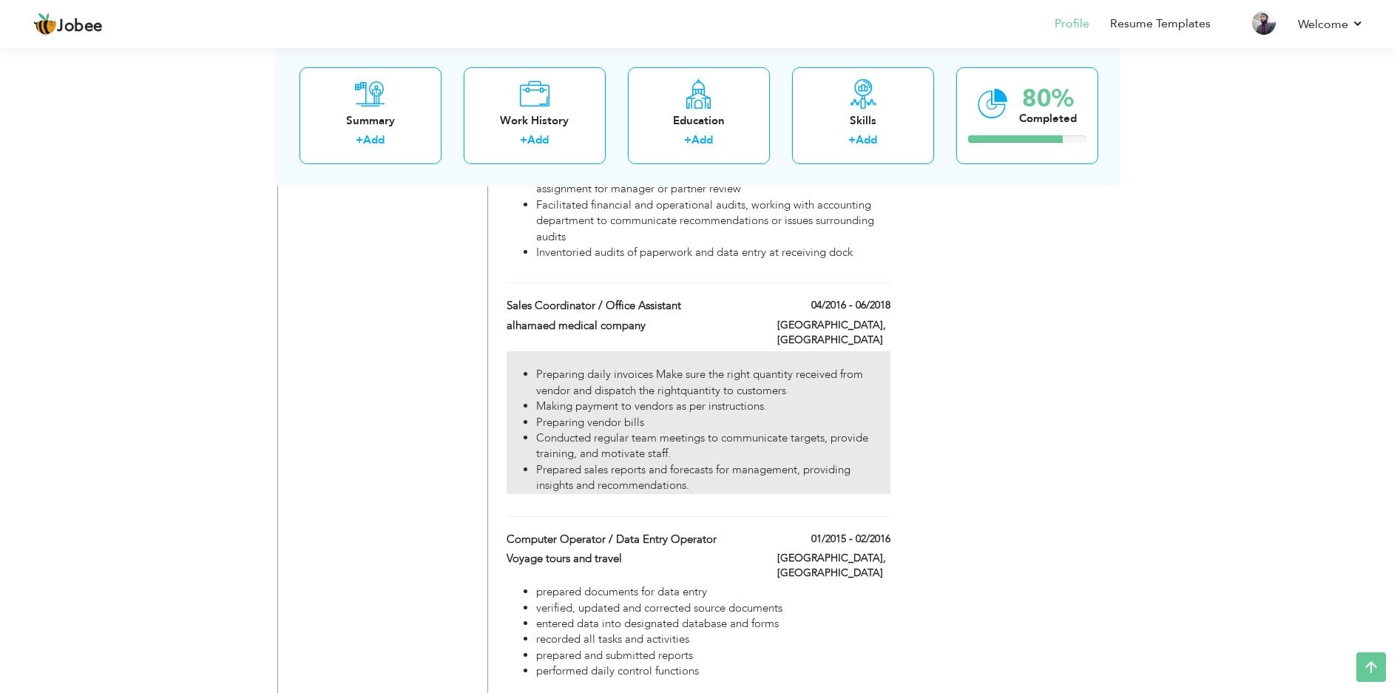
scroll to position [1109, 0]
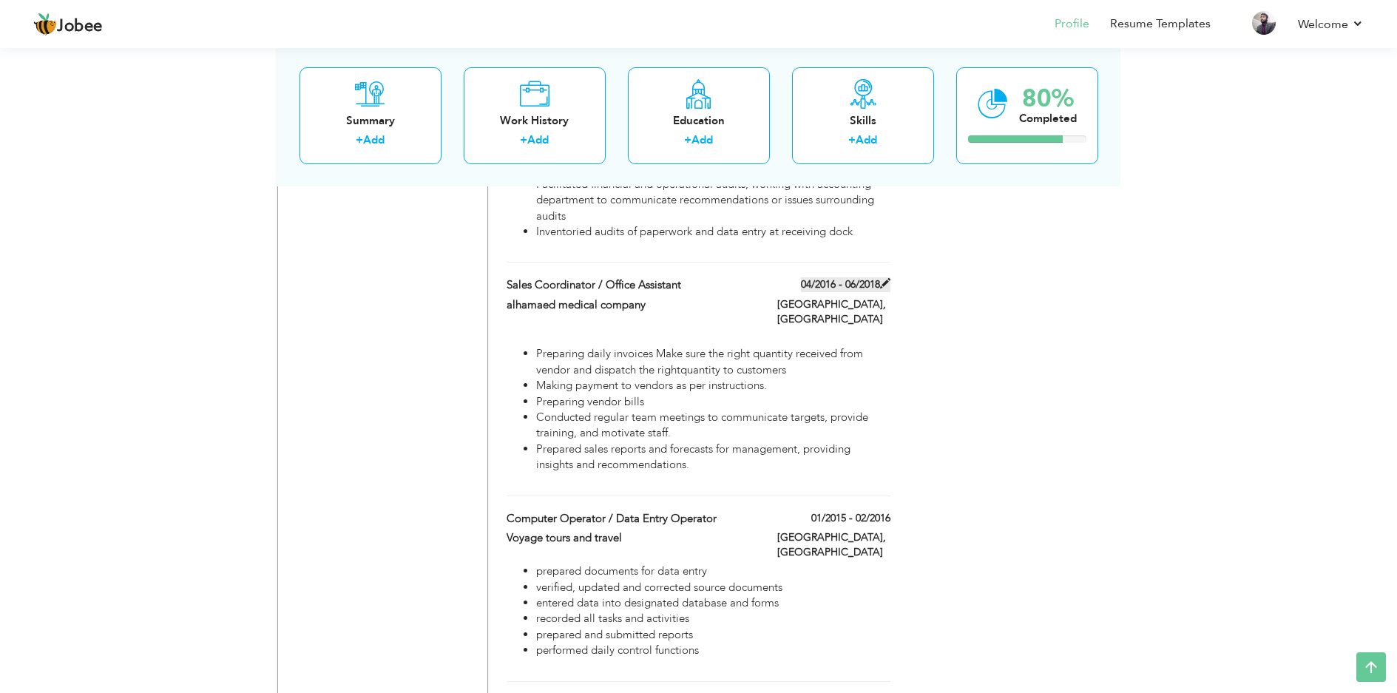
click at [887, 278] on span at bounding box center [885, 283] width 10 height 10
type input "Sales Coordinator / Office Assistant"
type input "alhamaed medical company"
type input "04/2016"
type input "06/2018"
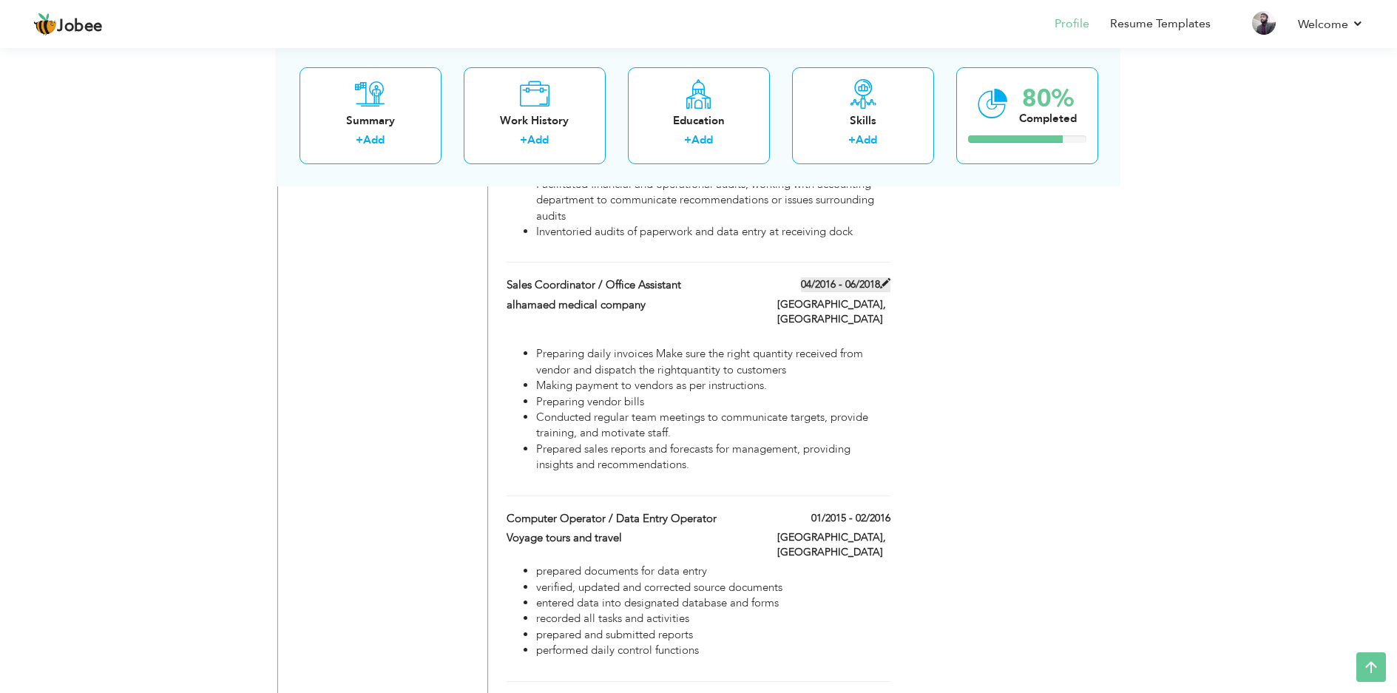
type input "[GEOGRAPHIC_DATA]"
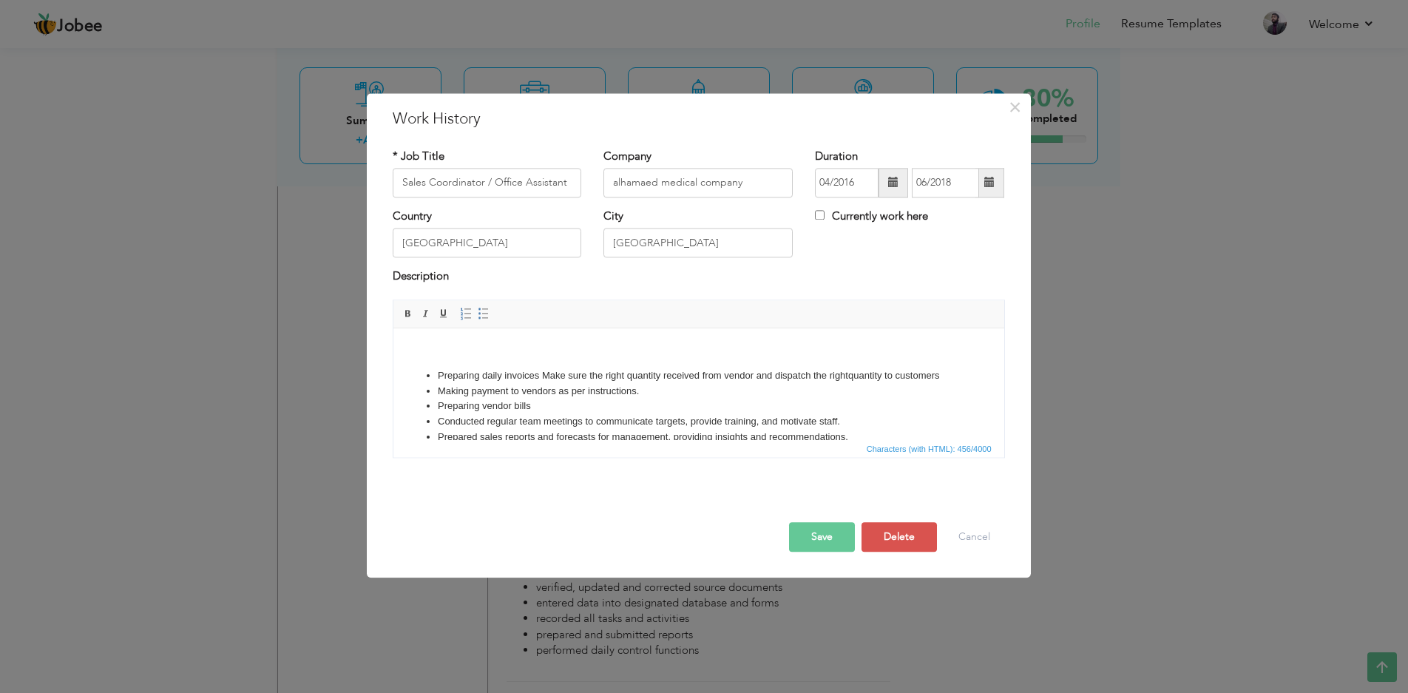
click at [992, 183] on span at bounding box center [989, 182] width 10 height 10
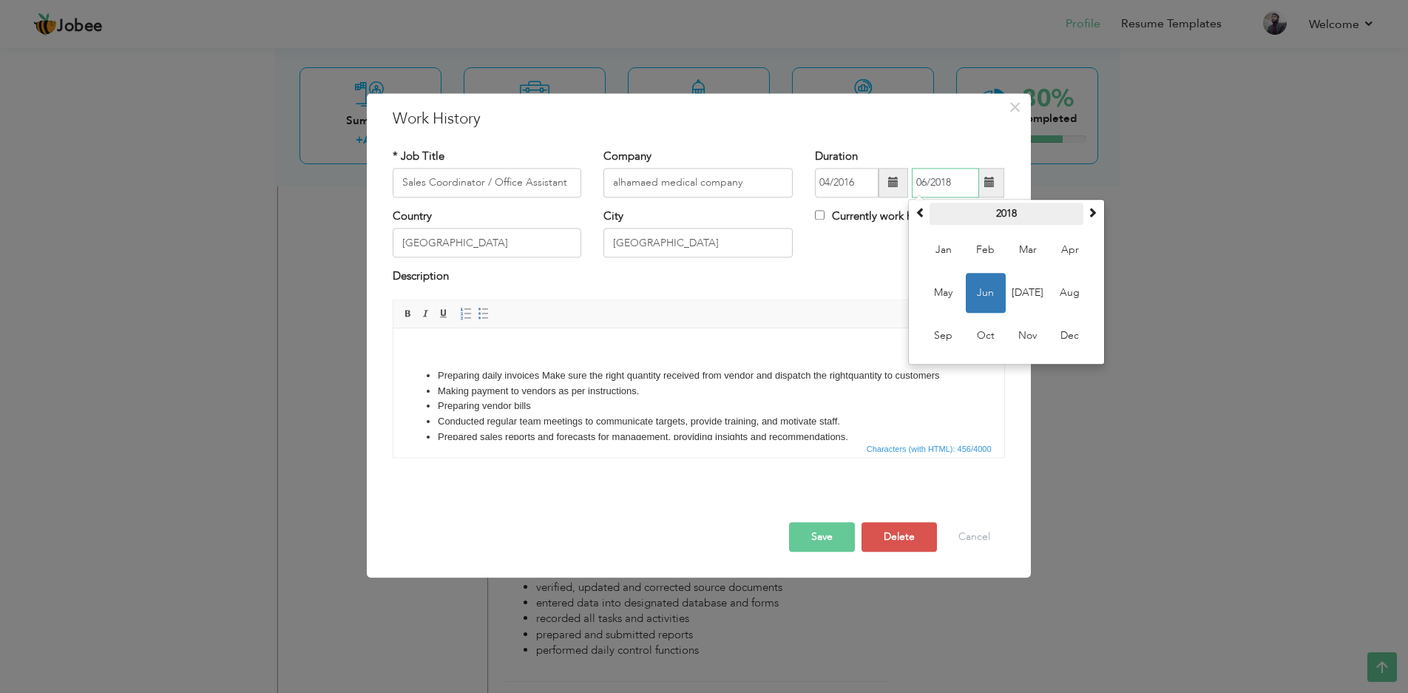
click at [1016, 208] on th "2018" at bounding box center [1006, 214] width 154 height 22
click at [986, 331] on span "2022" at bounding box center [986, 336] width 40 height 40
click at [1029, 334] on span "Nov" at bounding box center [1028, 336] width 40 height 40
type input "11/2022"
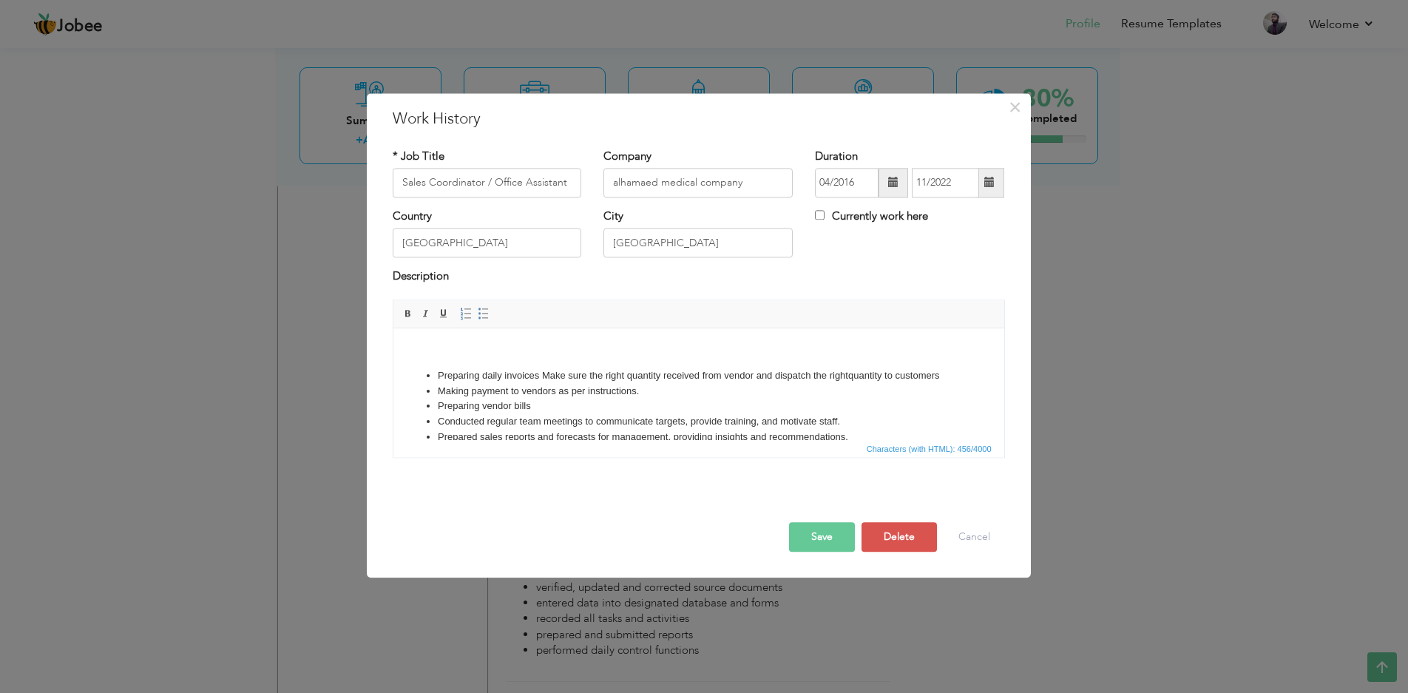
click at [830, 532] on button "Save" at bounding box center [822, 537] width 66 height 30
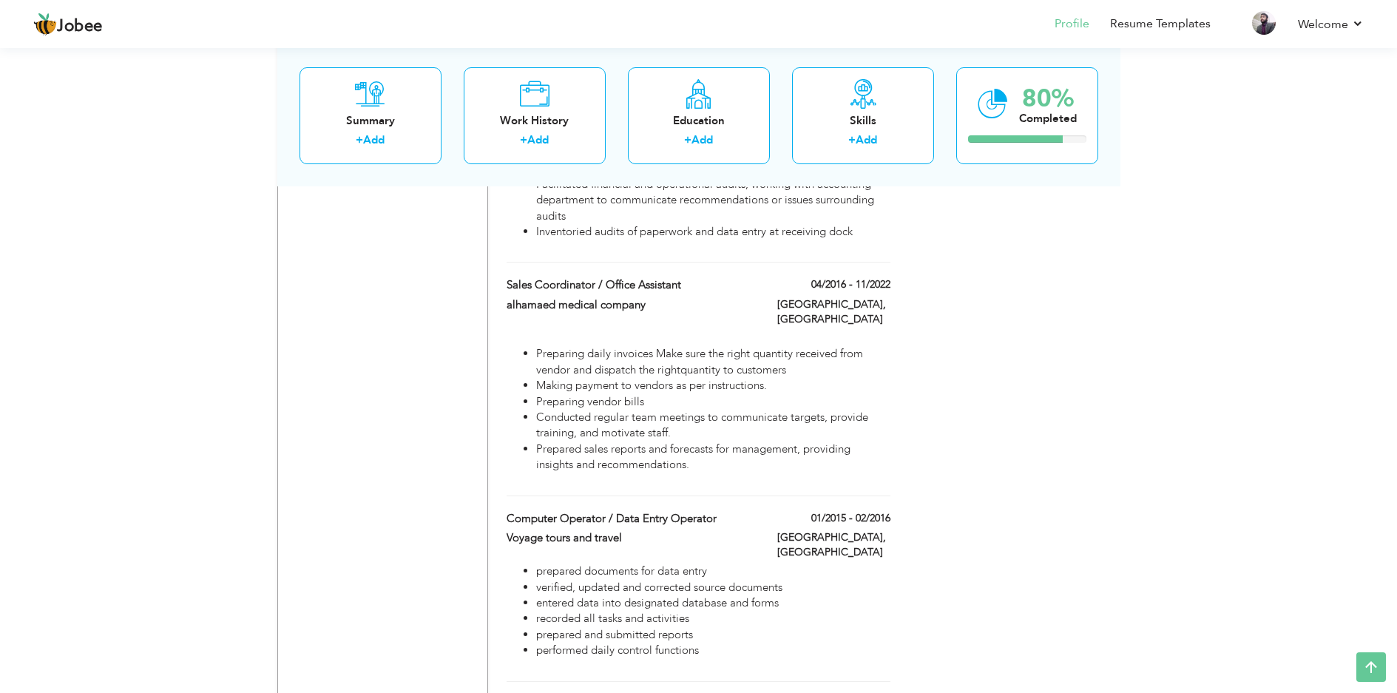
click at [1049, 431] on div "Choose a Template ‹" at bounding box center [1015, 311] width 211 height 2283
click at [1017, 548] on div "Choose a Template ‹" at bounding box center [1015, 311] width 211 height 2283
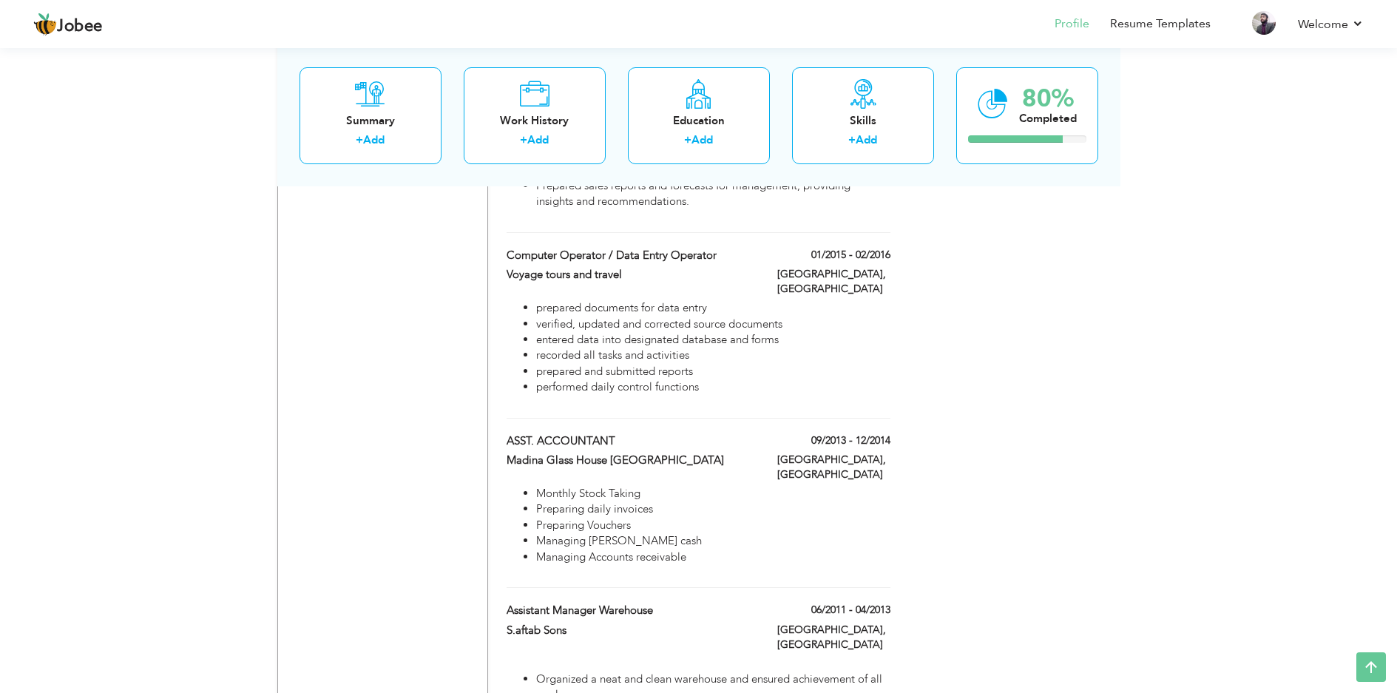
scroll to position [1405, 0]
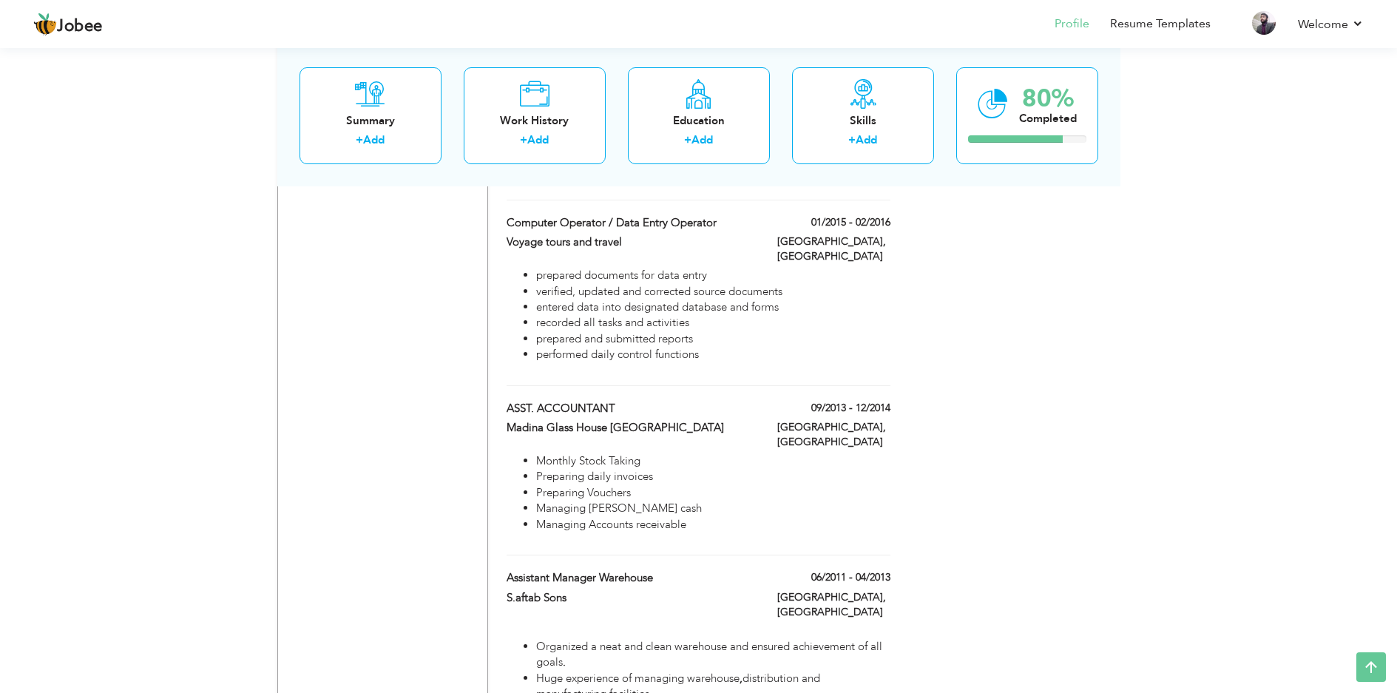
click at [986, 580] on div "Choose a Template ‹" at bounding box center [1015, 15] width 211 height 2283
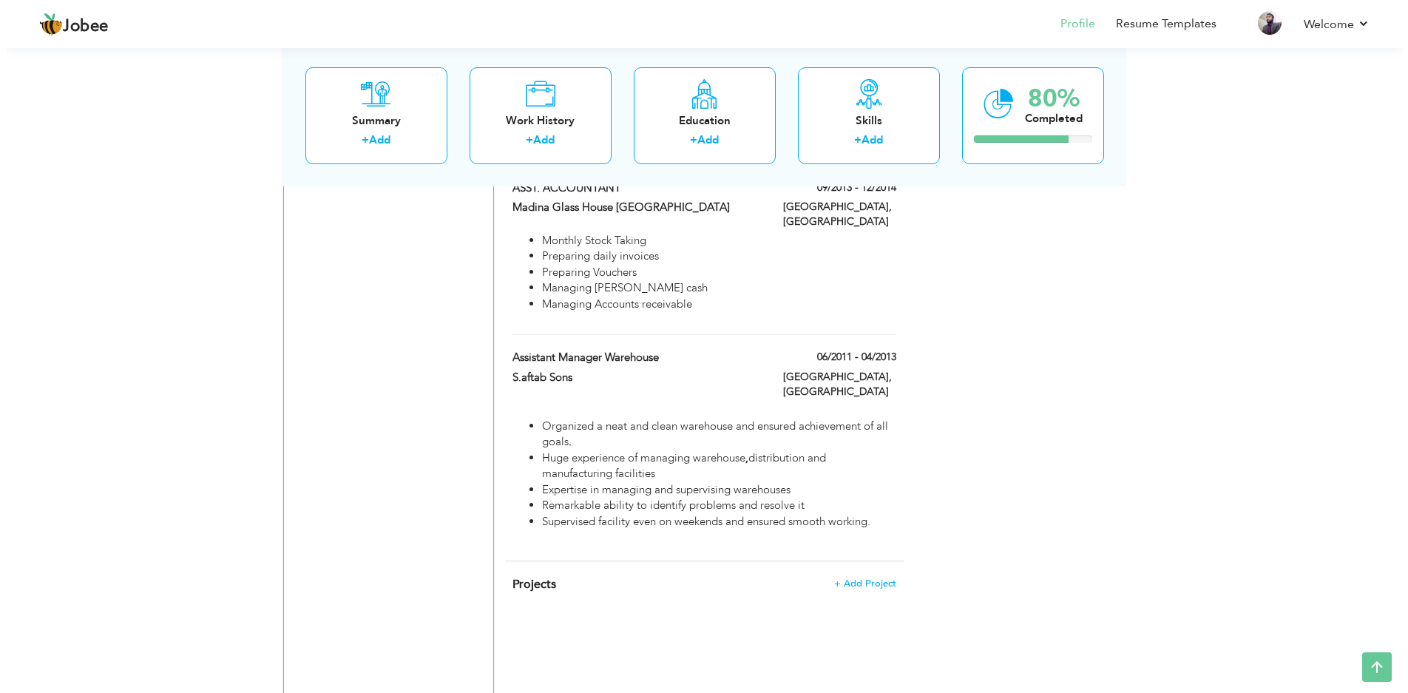
scroll to position [1627, 0]
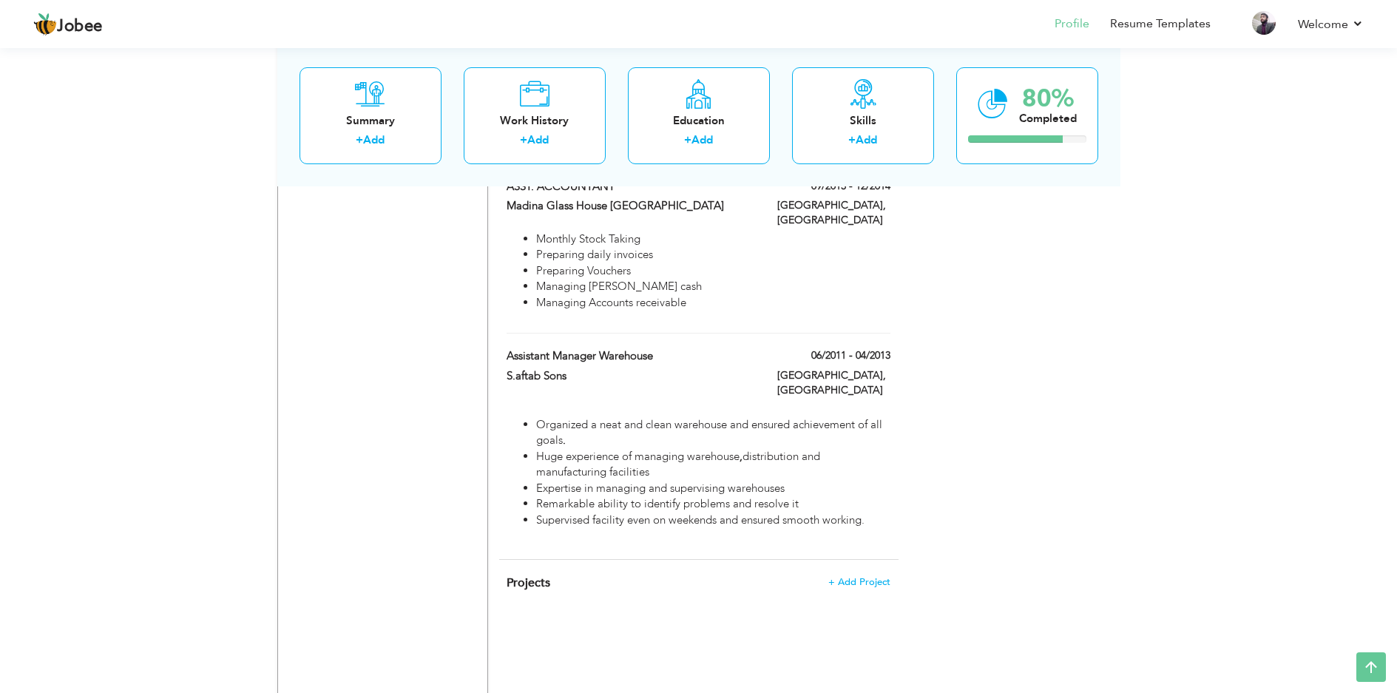
click at [734, 575] on h4 "Projects + Add Project" at bounding box center [698, 582] width 383 height 15
click at [867, 577] on span "+ Add Project" at bounding box center [858, 582] width 63 height 10
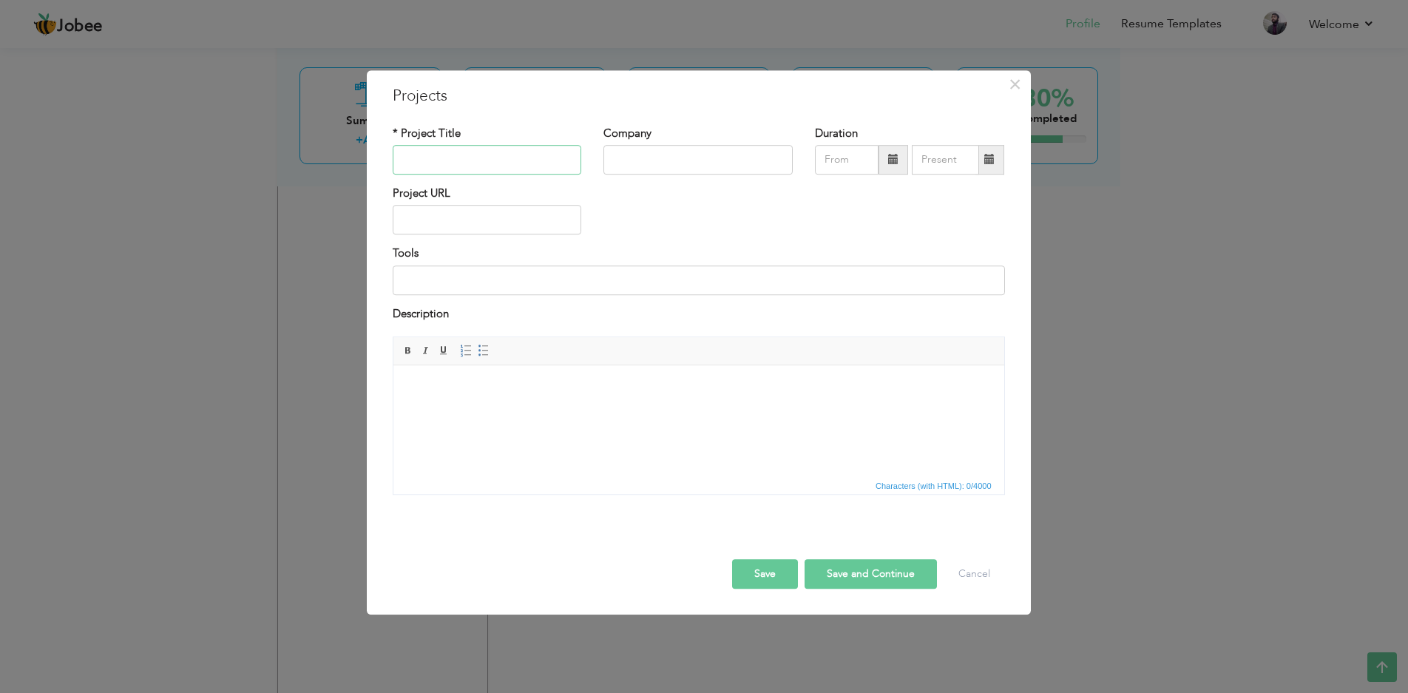
click at [465, 162] on input "text" at bounding box center [487, 160] width 189 height 30
click at [556, 158] on input "text" at bounding box center [487, 160] width 189 height 30
paste input "Computer Operator / Data Entry Operator"
type input "Computer Operator / Data Entry Operator"
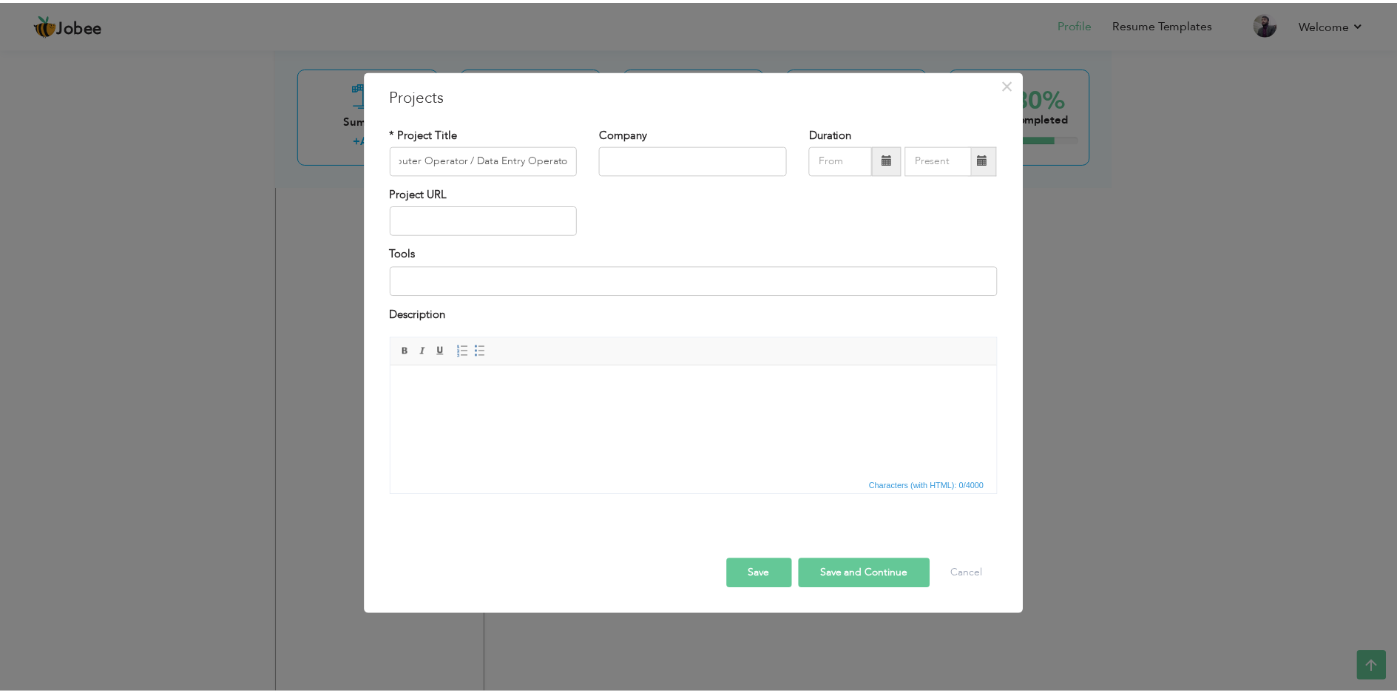
scroll to position [0, 0]
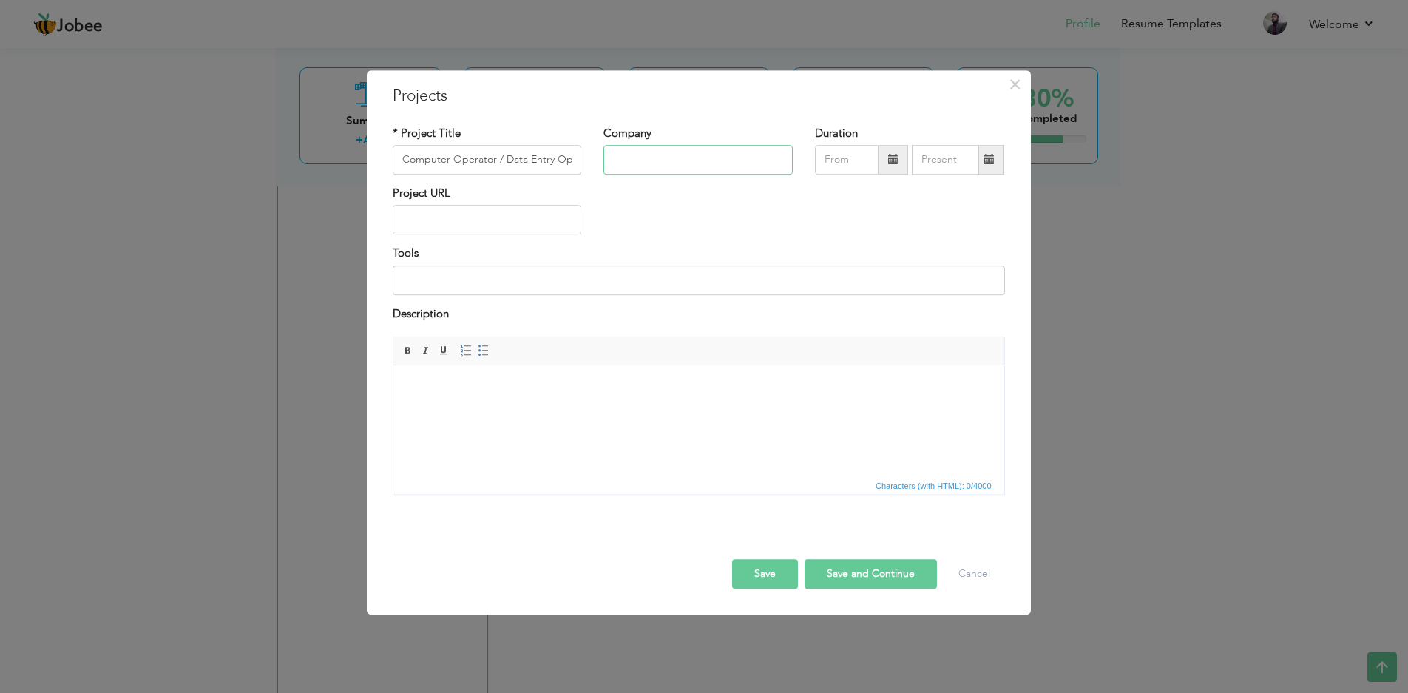
click at [674, 149] on input "text" at bounding box center [697, 160] width 189 height 30
paste input "PRIVATE LOGISTICS COMPANY TNT"
type input "PRIVATE LOGISTICS COMPANY TNT"
click at [890, 159] on span at bounding box center [893, 160] width 10 height 10
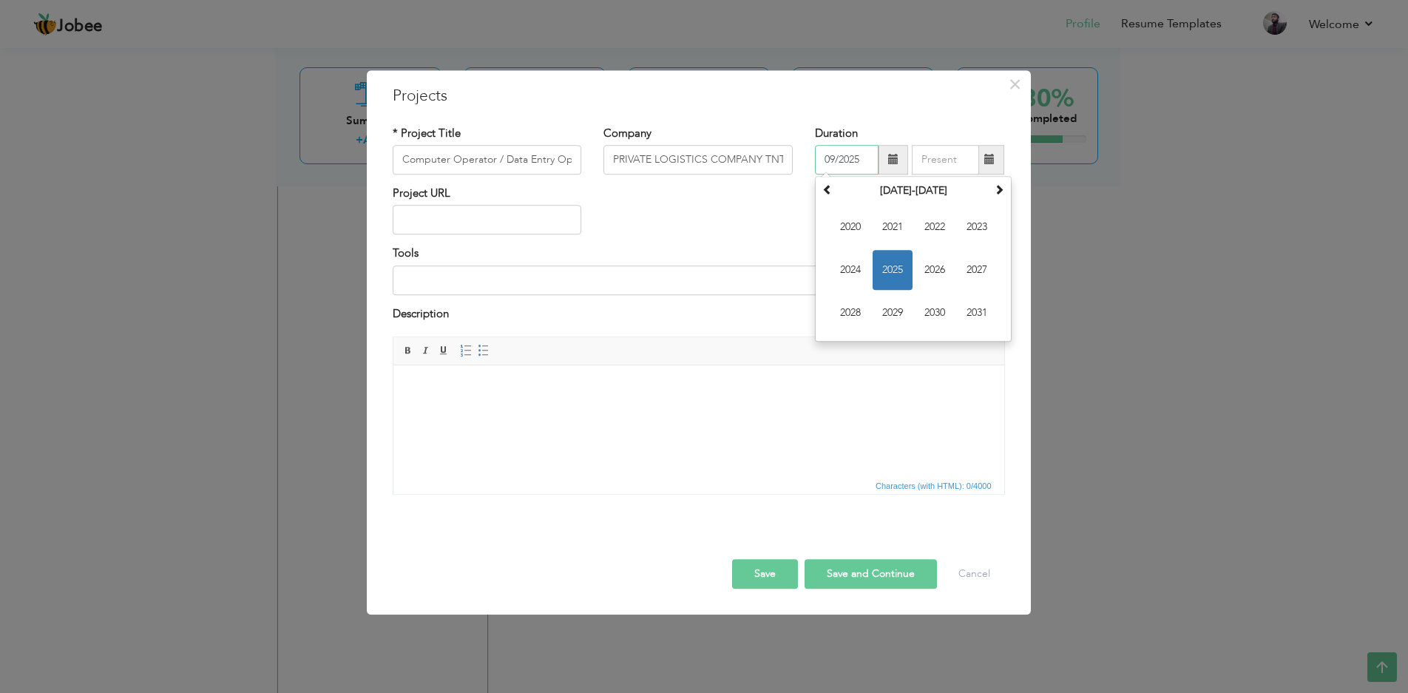
click at [912, 186] on th "2020-2031" at bounding box center [913, 191] width 154 height 22
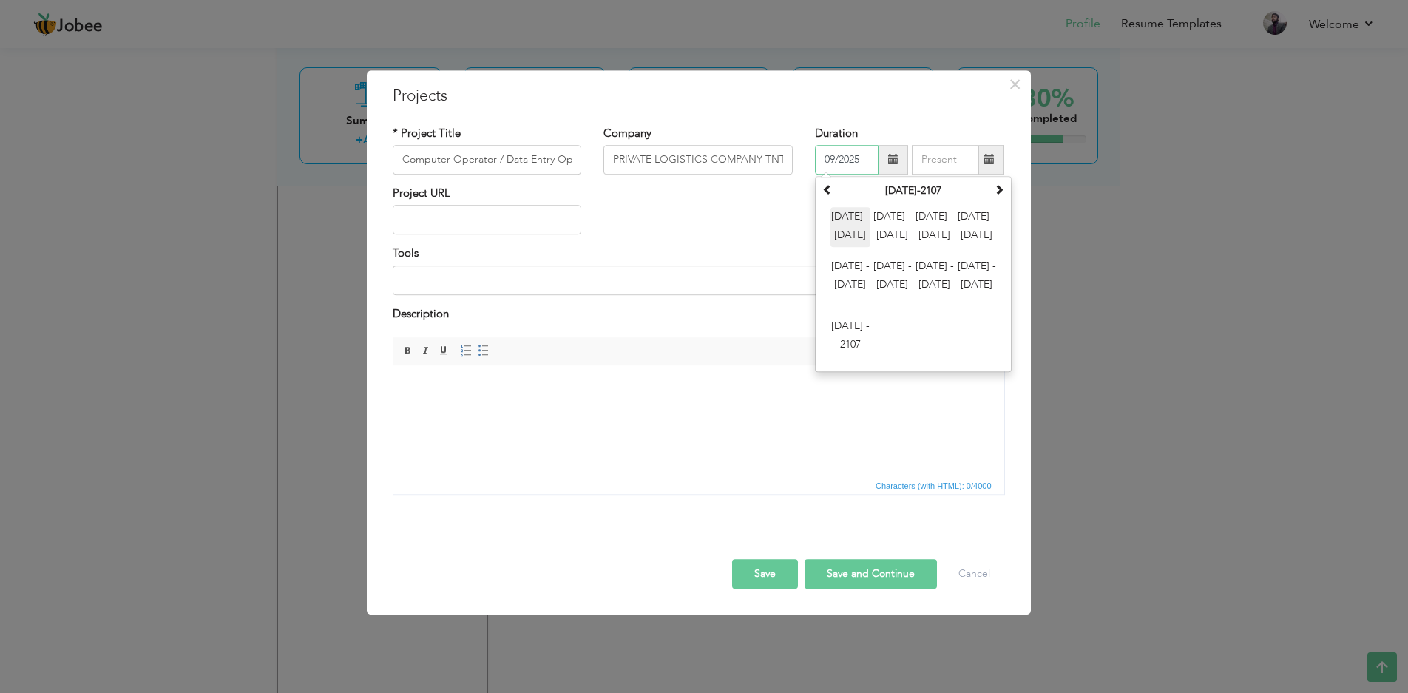
click at [860, 224] on span "2000 - 2011" at bounding box center [850, 227] width 40 height 40
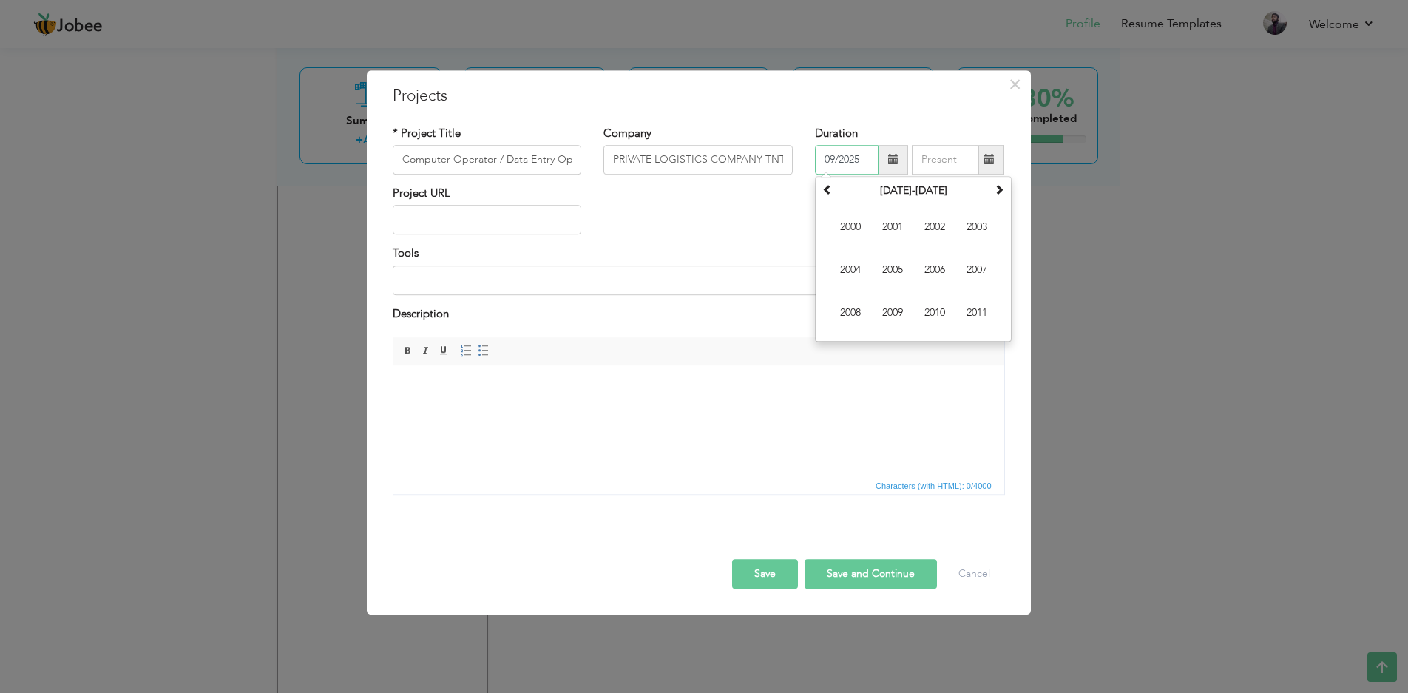
click at [939, 310] on span "2010" at bounding box center [935, 313] width 40 height 40
click at [935, 226] on span "Mar" at bounding box center [935, 227] width 40 height 40
type input "03/2010"
click at [988, 162] on span at bounding box center [989, 160] width 10 height 10
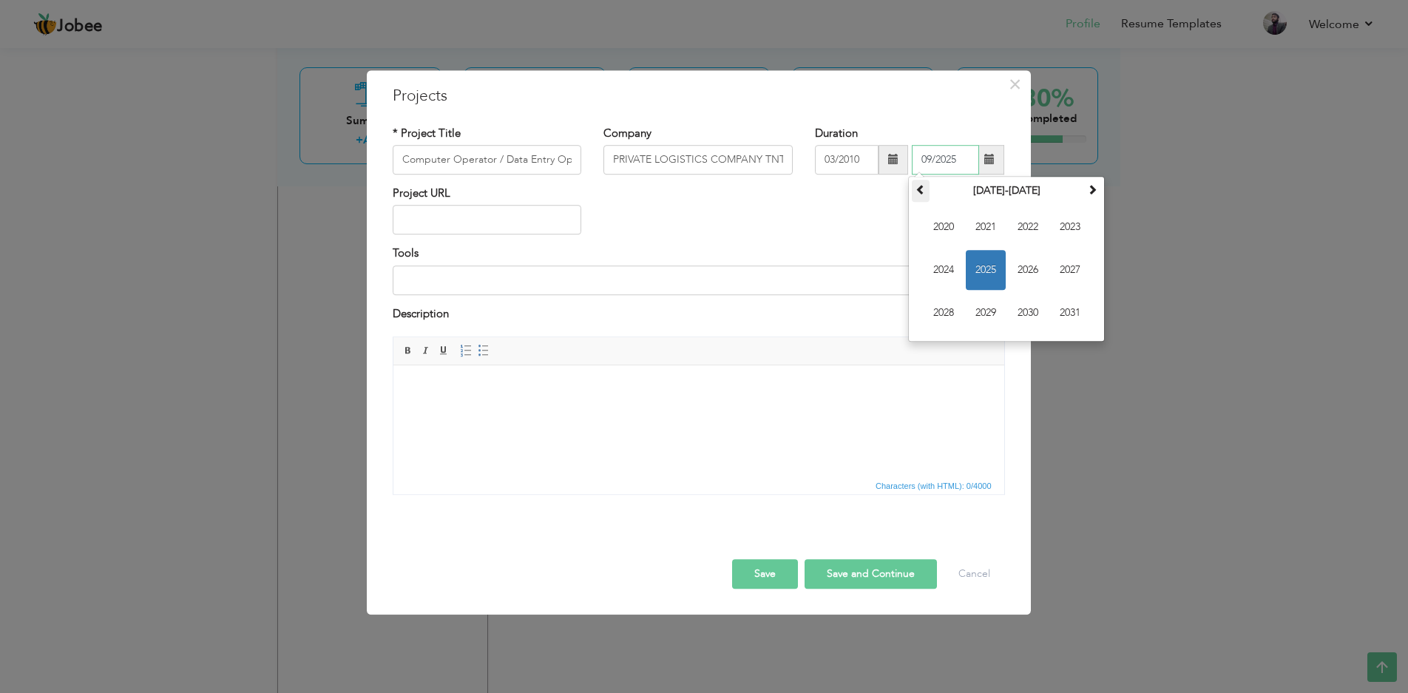
click at [917, 186] on span at bounding box center [920, 189] width 10 height 10
click at [944, 221] on span "2010" at bounding box center [944, 227] width 40 height 40
click at [1058, 267] on span "Aug" at bounding box center [1070, 270] width 40 height 40
type input "08/2010"
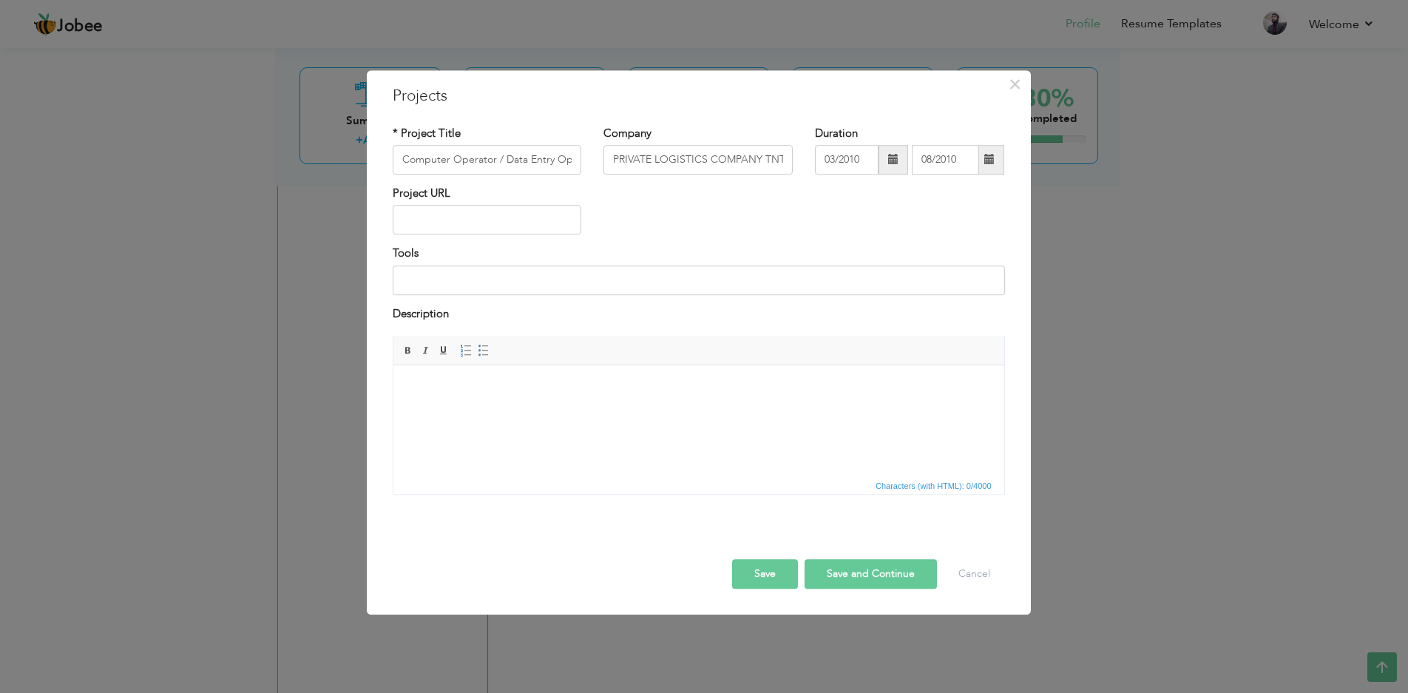
click at [632, 368] on html at bounding box center [698, 387] width 611 height 45
click at [663, 384] on body "• Remarkable experience in data entry (alpha and numeric) • Posses typing Speed…" at bounding box center [697, 388] width 581 height 16
click at [610, 400] on body "• Remarkable experience in data entry (alpha and numeric) ​​​​​​​ • Posses typi…" at bounding box center [697, 395] width 581 height 31
click at [843, 576] on button "Save and Continue" at bounding box center [871, 574] width 132 height 30
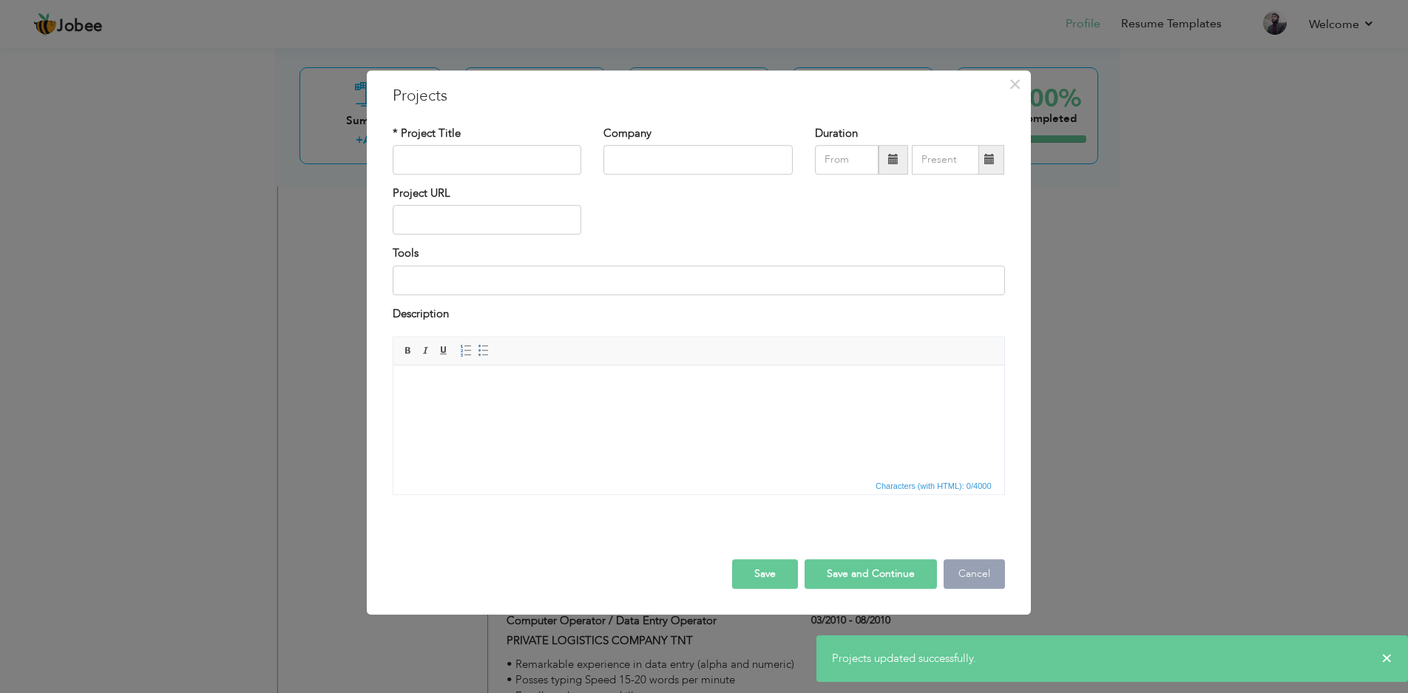
click at [966, 572] on button "Cancel" at bounding box center [974, 574] width 61 height 30
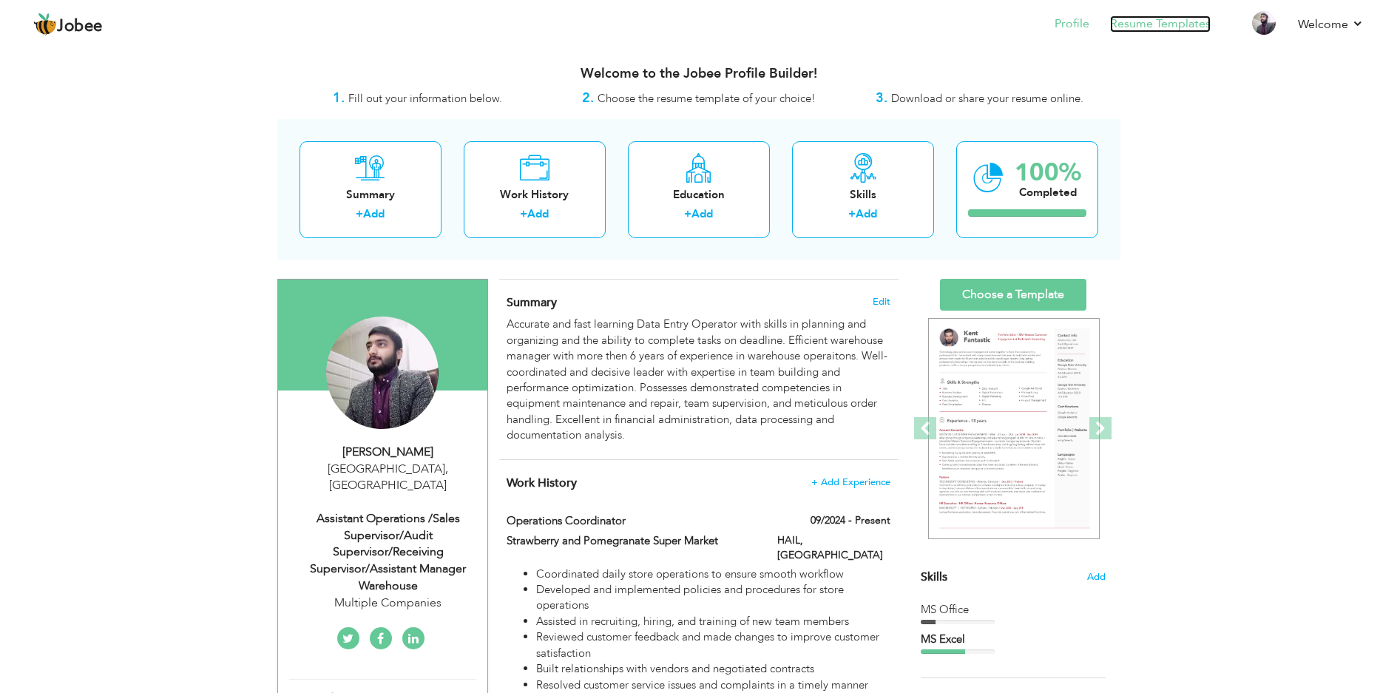
click at [1173, 26] on link "Resume Templates" at bounding box center [1160, 24] width 101 height 17
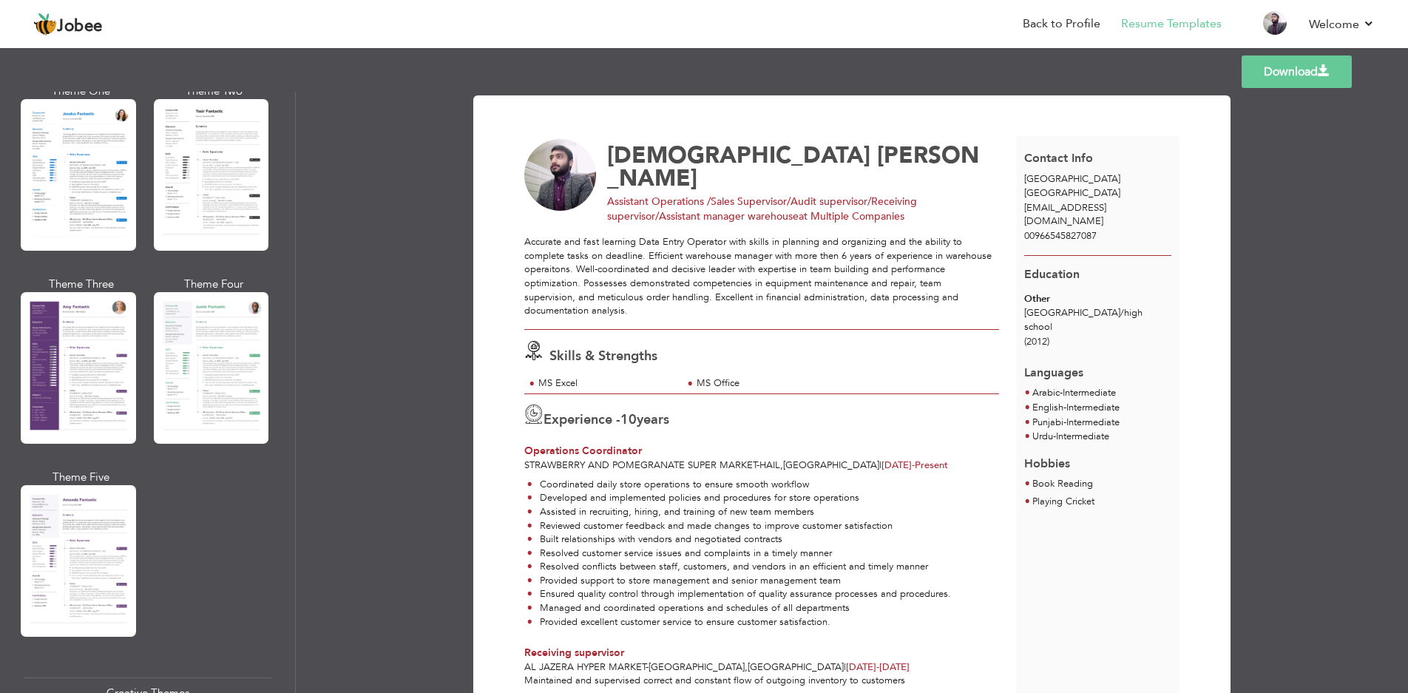
scroll to position [1183, 0]
click at [216, 332] on div at bounding box center [211, 367] width 115 height 152
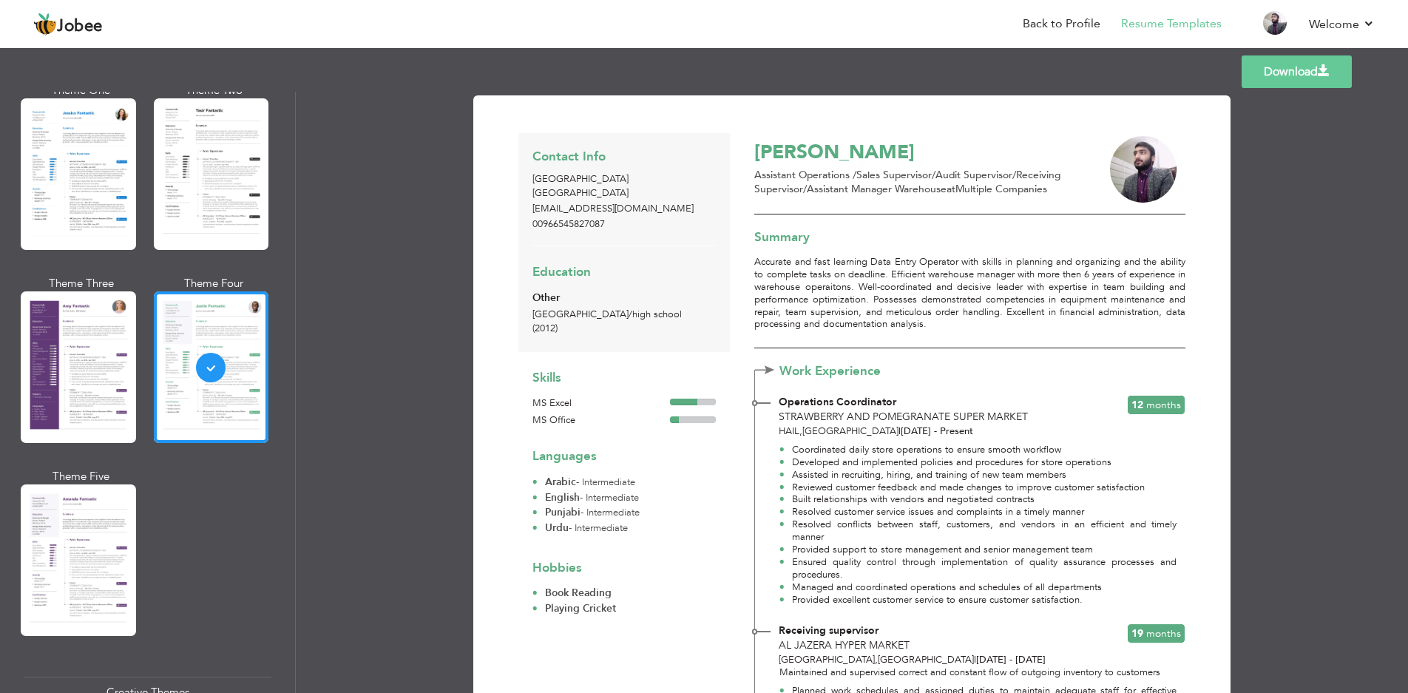
click at [1310, 75] on link "Download" at bounding box center [1297, 71] width 110 height 33
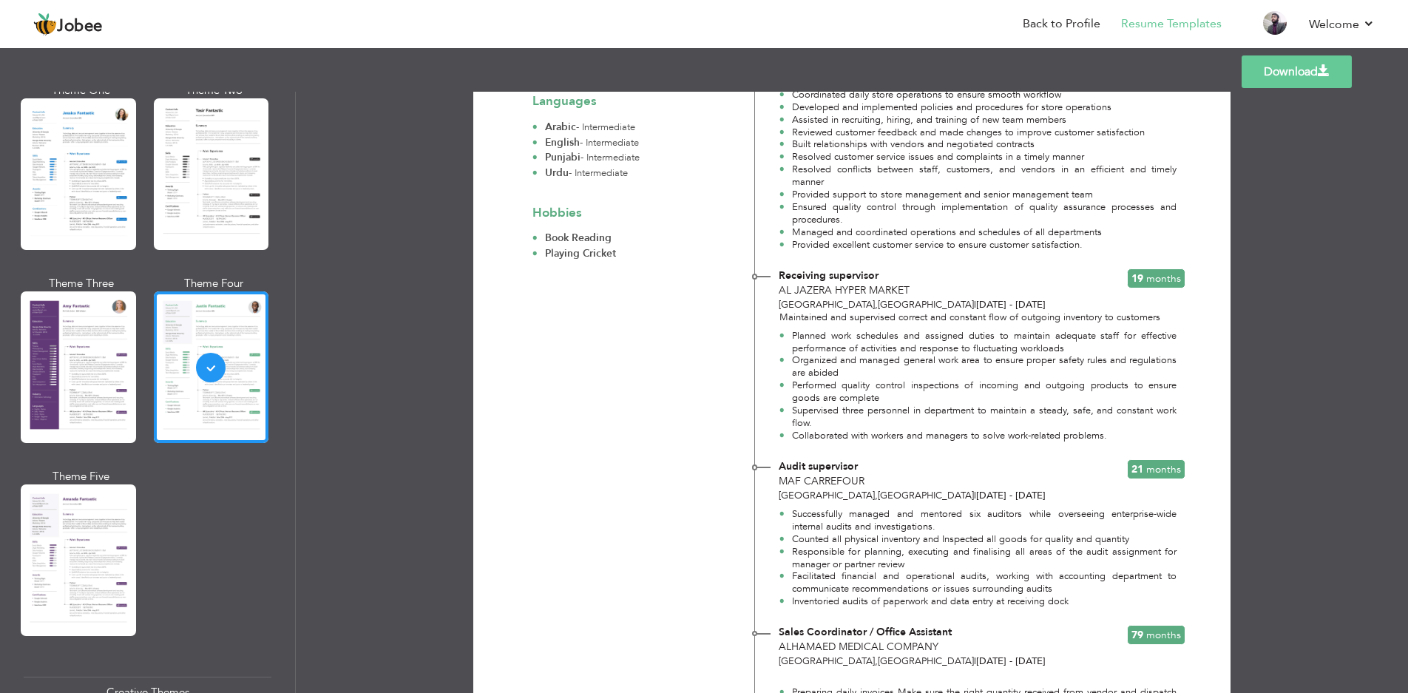
scroll to position [370, 0]
